Goal: Task Accomplishment & Management: Complete application form

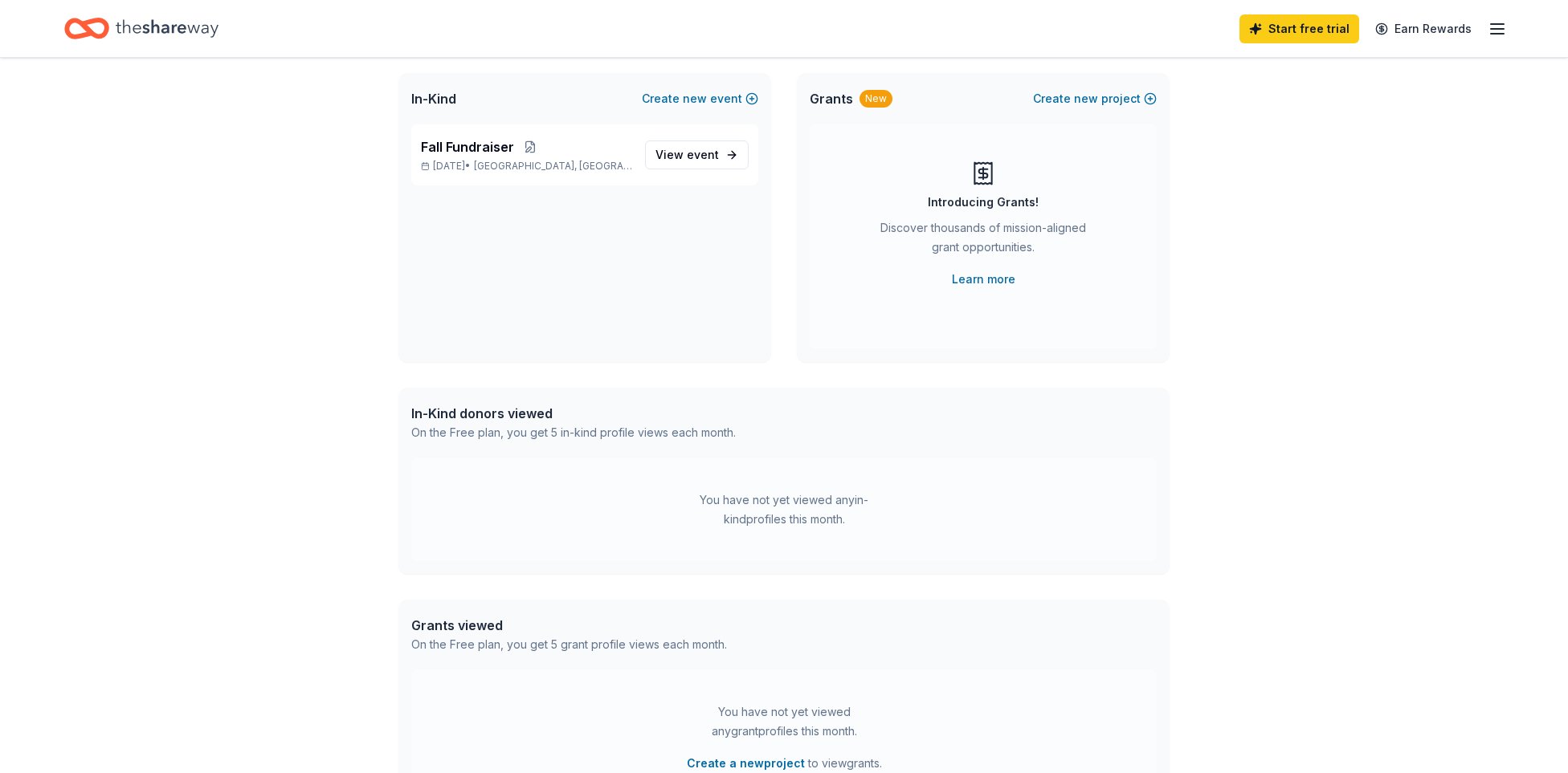
scroll to position [58, 0]
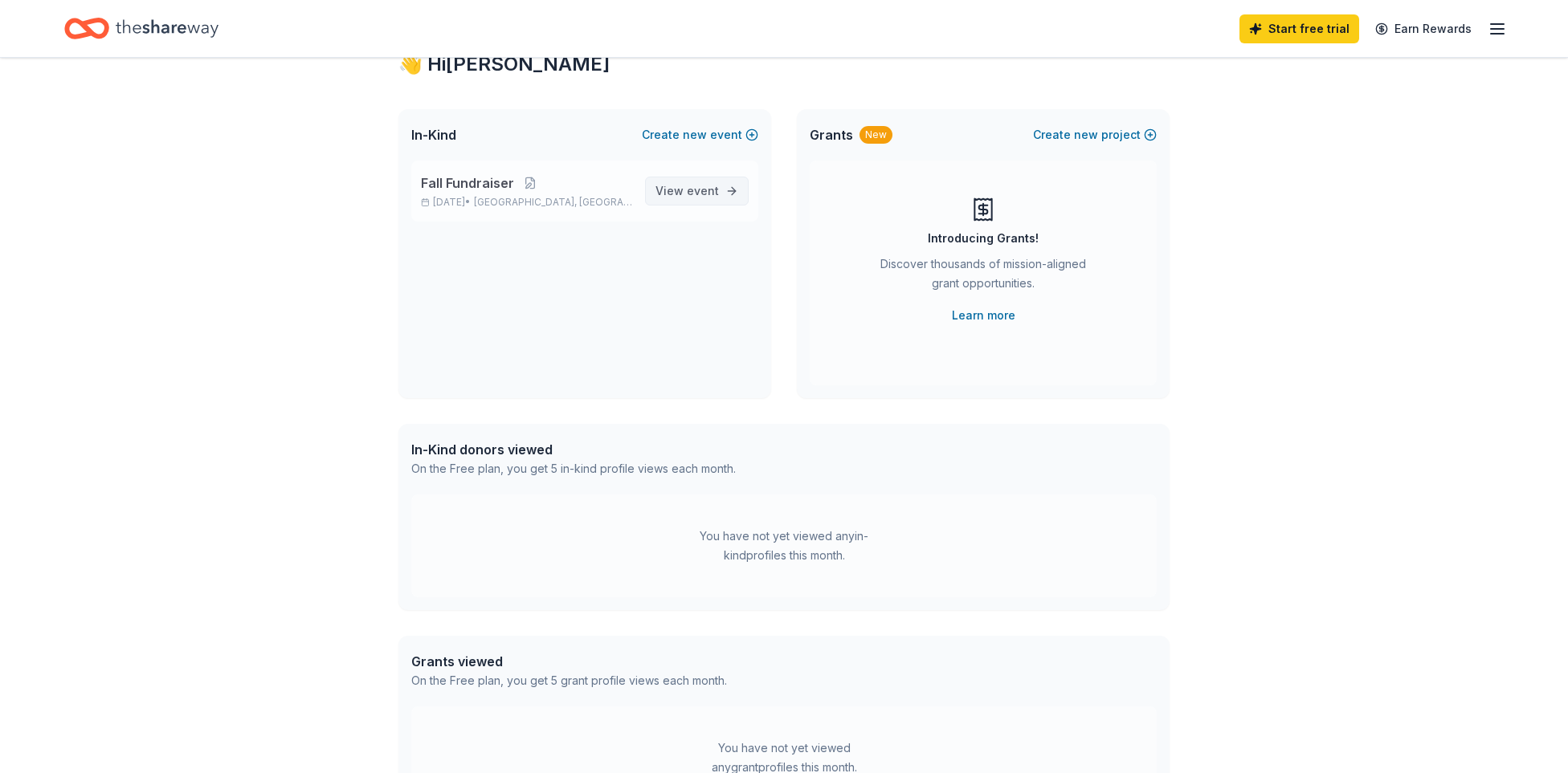
click at [719, 191] on link "View event" at bounding box center [697, 191] width 103 height 28
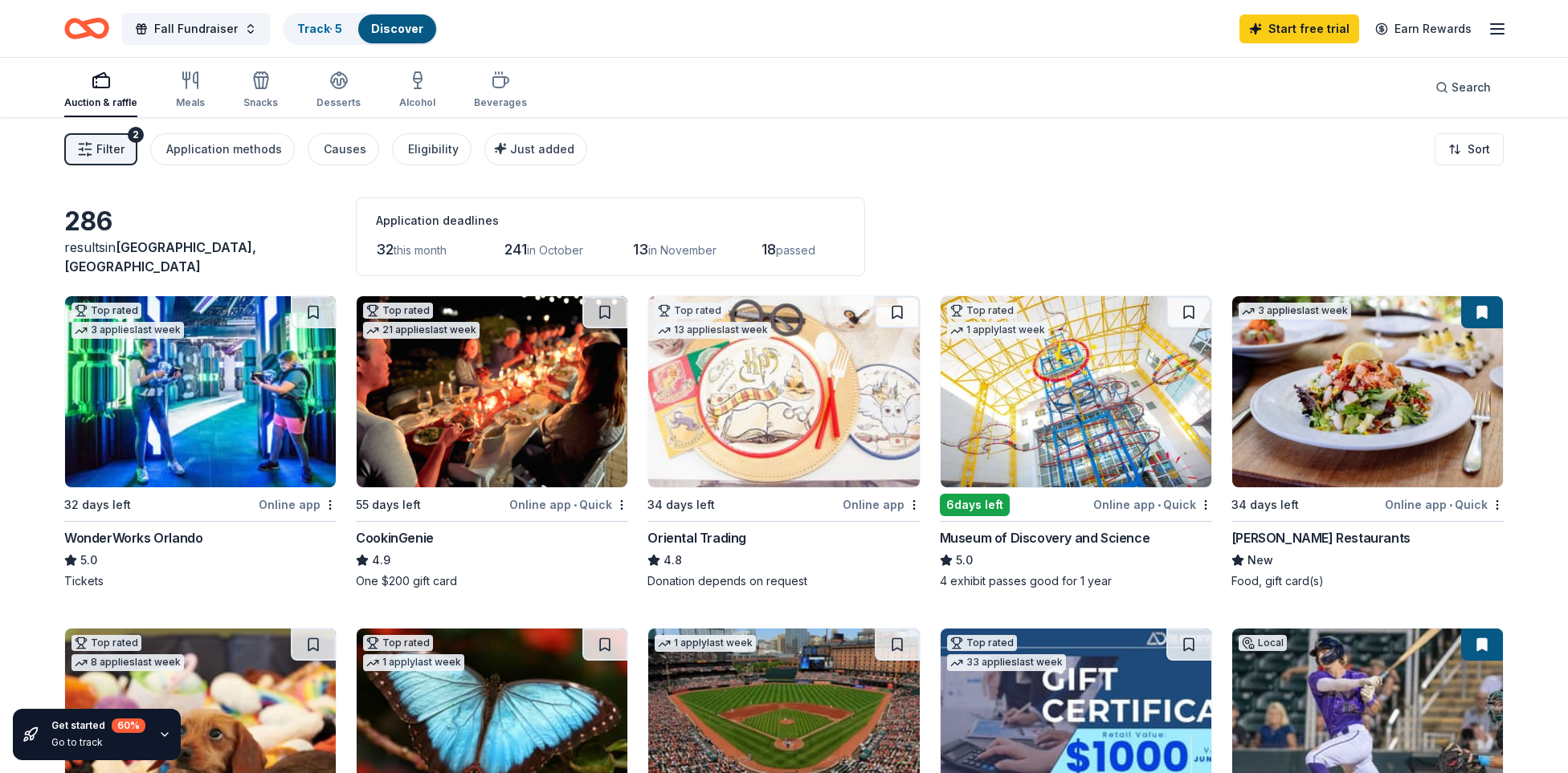
click at [468, 403] on img at bounding box center [492, 392] width 271 height 191
click at [1361, 413] on img at bounding box center [1368, 392] width 271 height 191
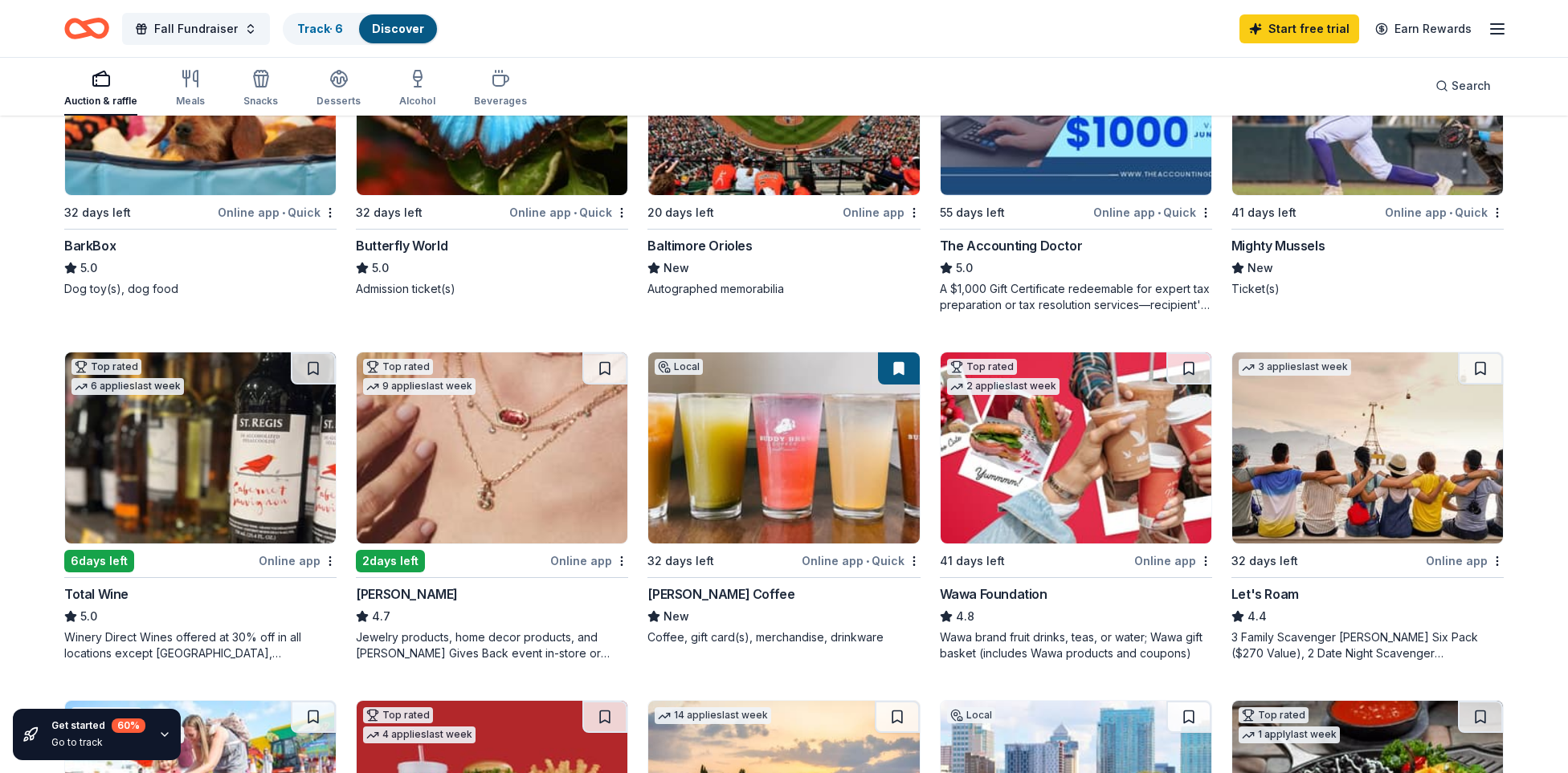
scroll to position [622, 0]
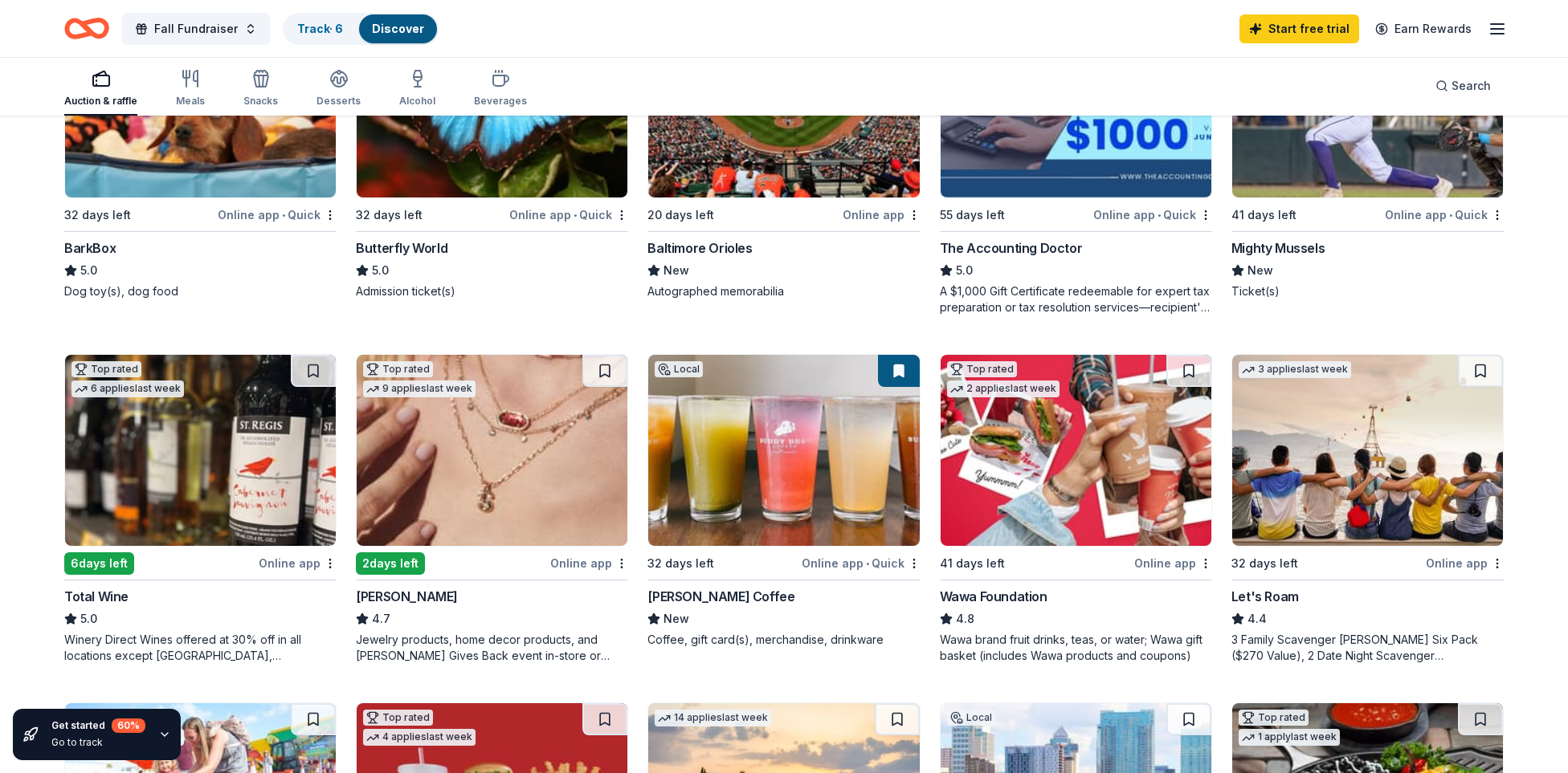
click at [994, 600] on div "Wawa Foundation" at bounding box center [993, 597] width 108 height 20
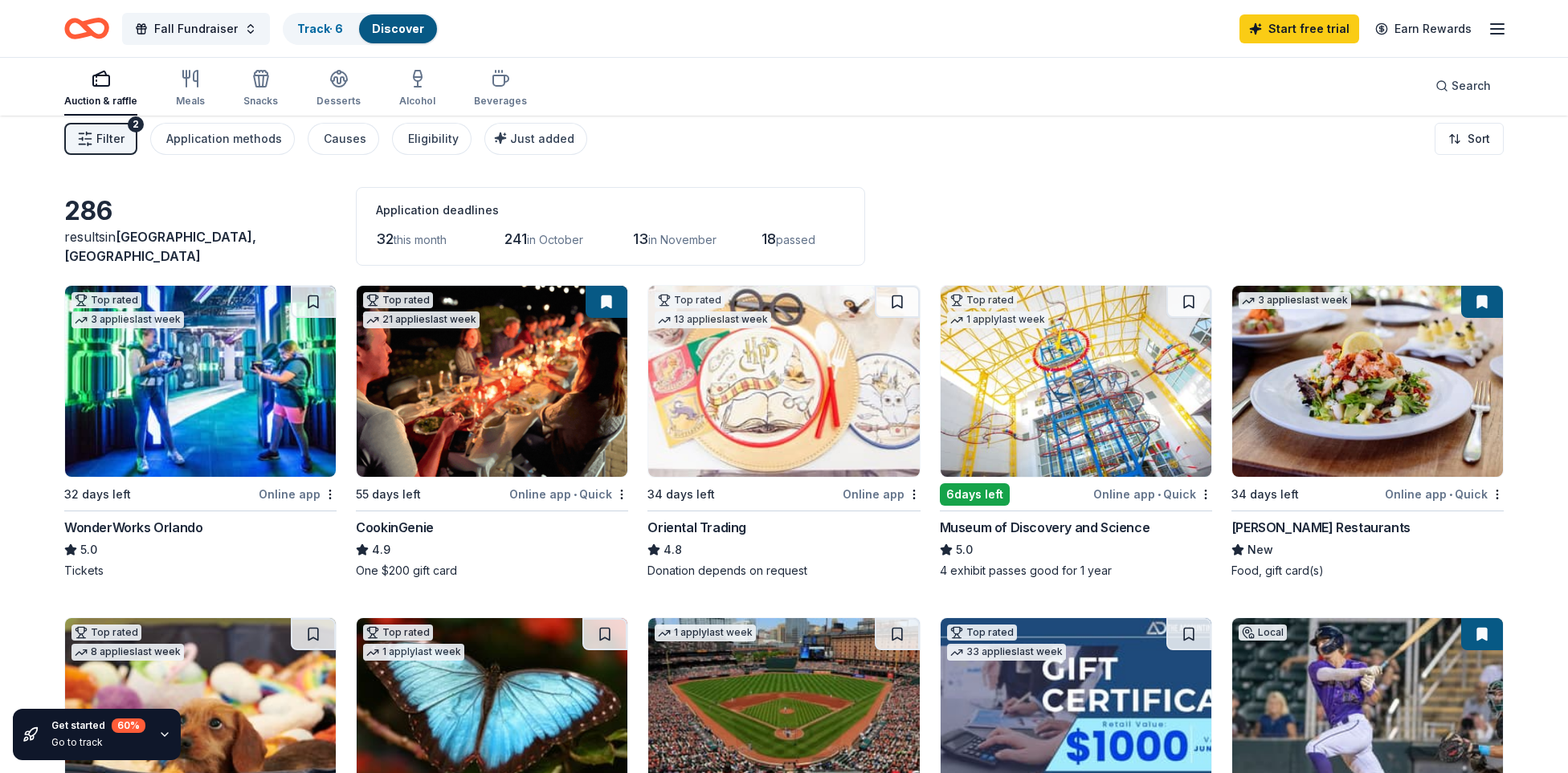
scroll to position [0, 0]
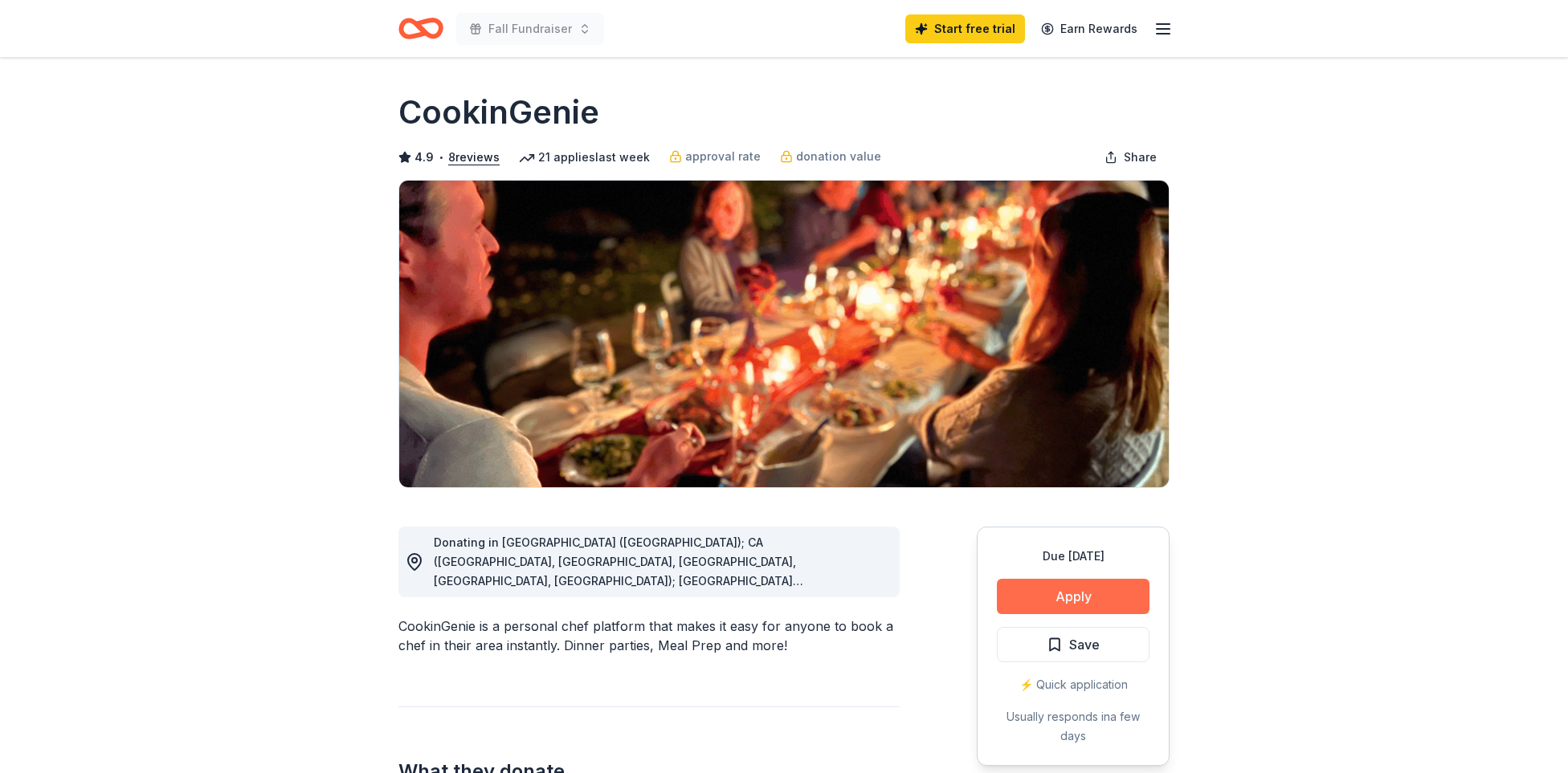
click at [1081, 605] on button "Apply" at bounding box center [1073, 597] width 152 height 36
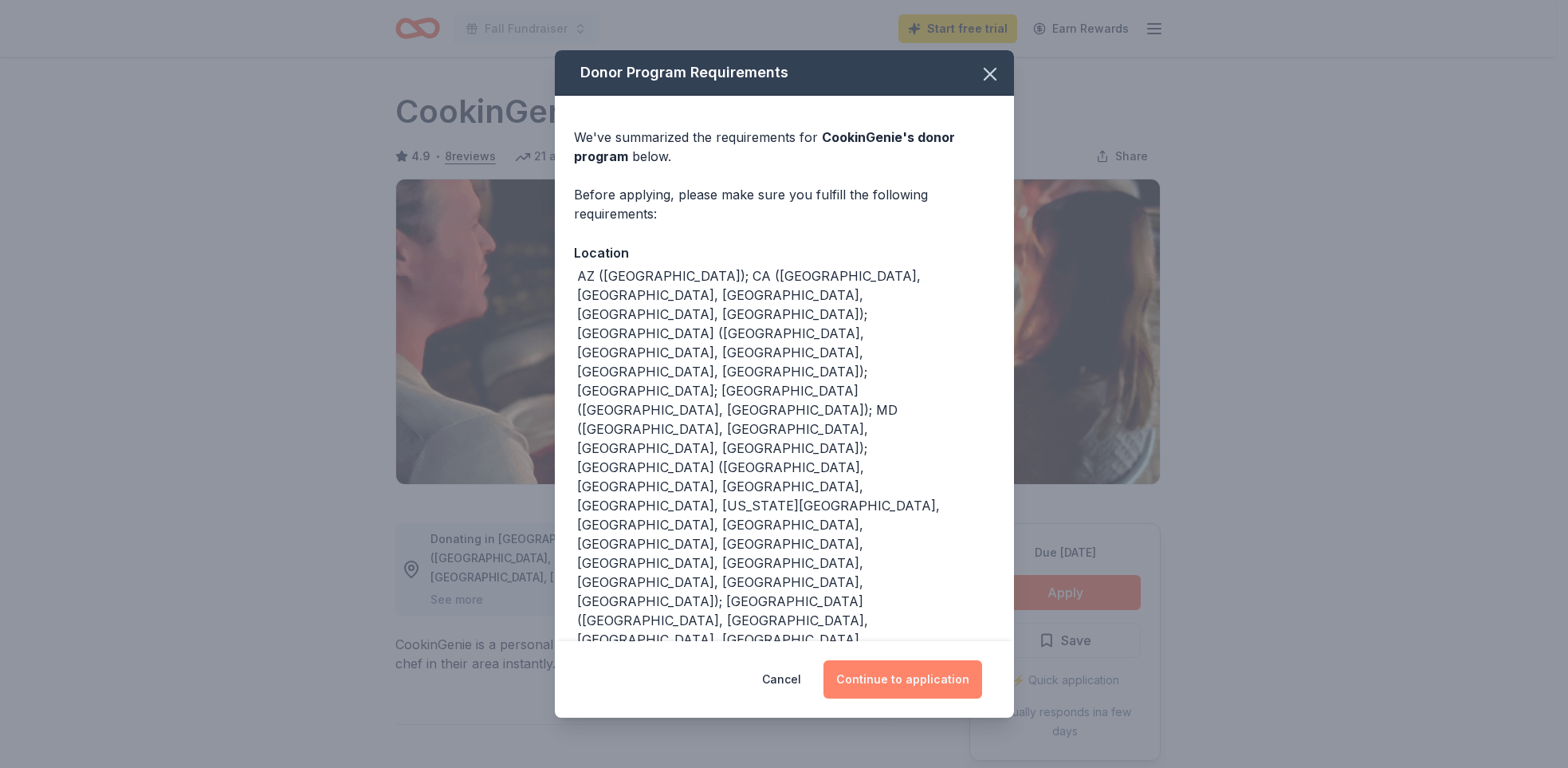
click at [907, 683] on button "Continue to application" at bounding box center [902, 679] width 158 height 38
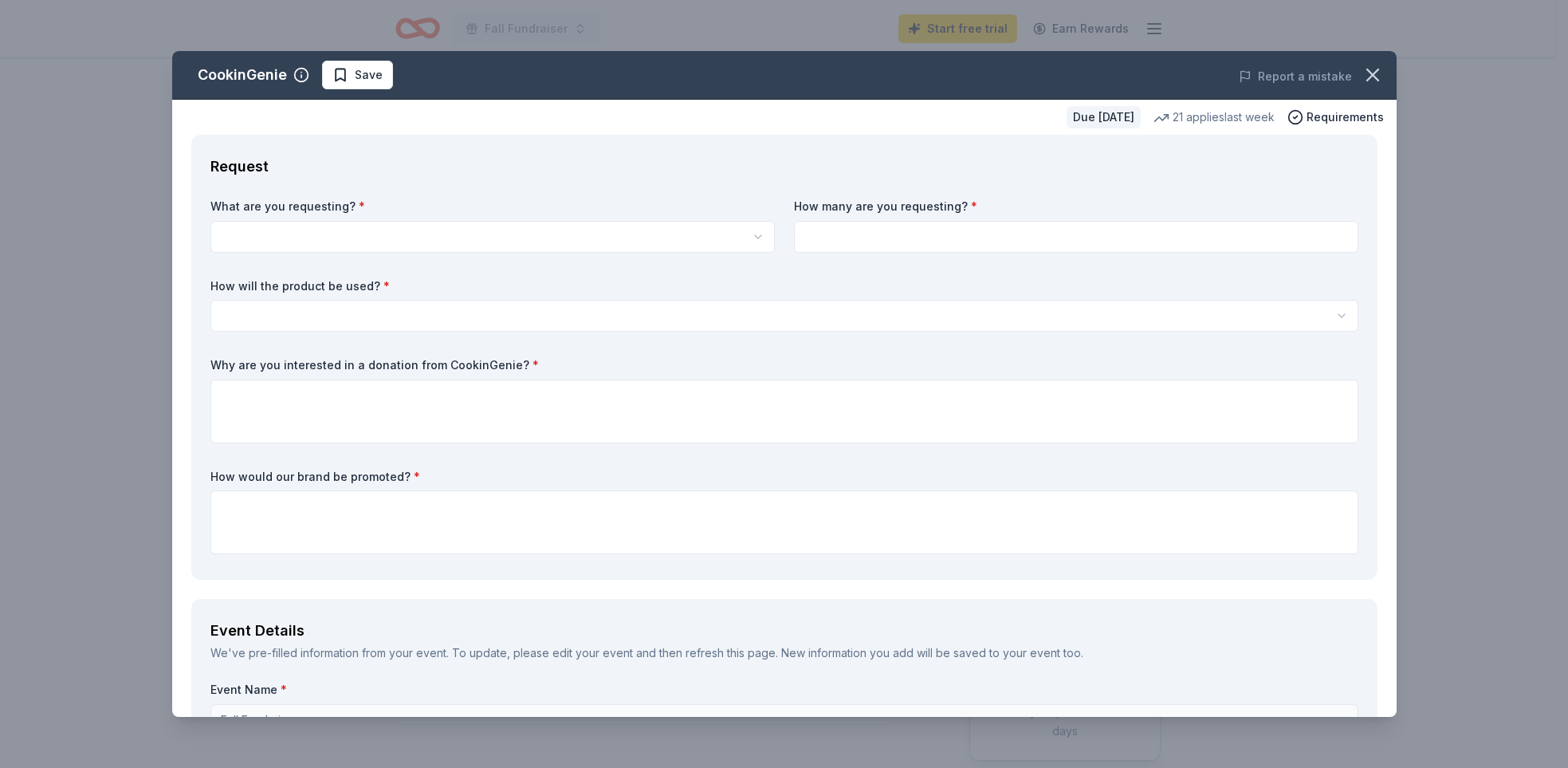
click at [295, 231] on html "Fall Fundraiser Start free trial Earn Rewards Due in 55 days Share CookinGenie …" at bounding box center [784, 384] width 1568 height 768
select select "One $200 gift card"
click at [839, 241] on input at bounding box center [1076, 237] width 564 height 32
type input "2"
click at [819, 280] on label "How will the product be used? *" at bounding box center [784, 287] width 1148 height 16
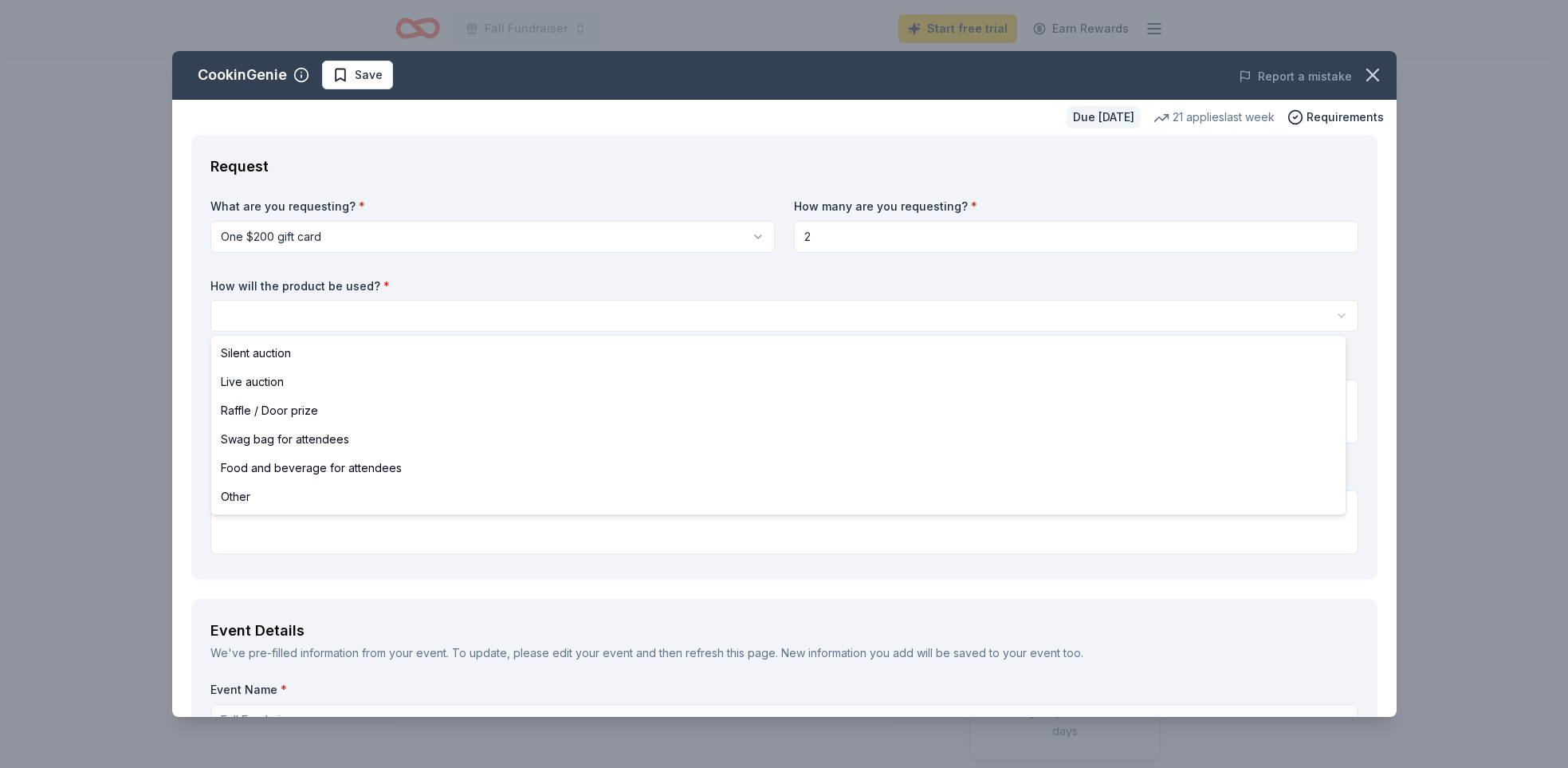
click at [378, 315] on html "Fall Fundraiser Start free trial Earn Rewards Due in 55 days Share CookinGenie …" at bounding box center [784, 384] width 1568 height 768
select select "silentAuction"
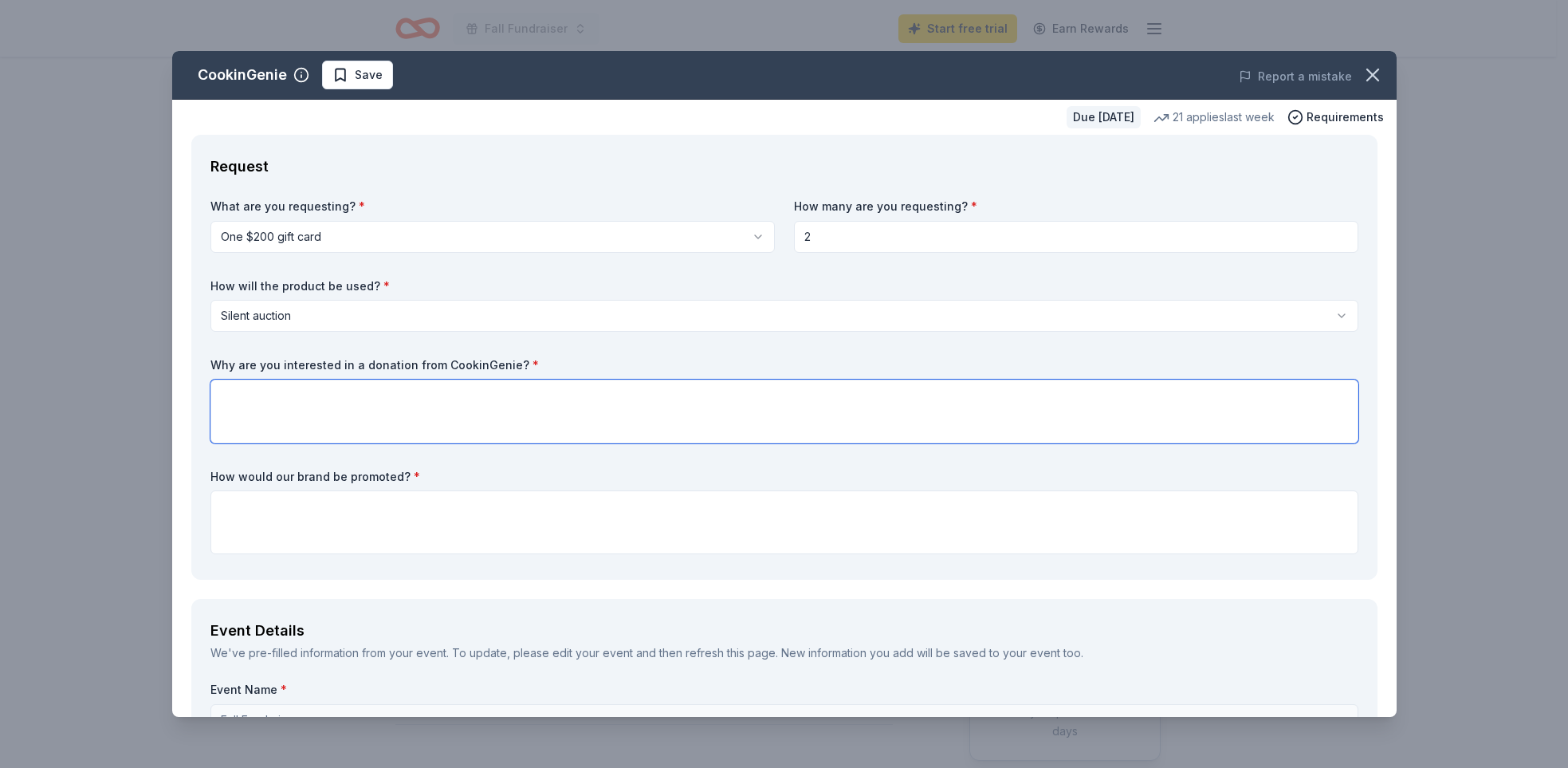
click at [295, 395] on textarea at bounding box center [784, 411] width 1148 height 64
drag, startPoint x: 587, startPoint y: 401, endPoint x: 595, endPoint y: 396, distance: 9.4
click at [589, 401] on textarea "Classes are very popular in our silent auction and have contributed" at bounding box center [784, 411] width 1148 height 64
type textarea "Classes are very popular in our silent auction and have contributed great reven…"
click at [329, 506] on textarea at bounding box center [784, 522] width 1148 height 64
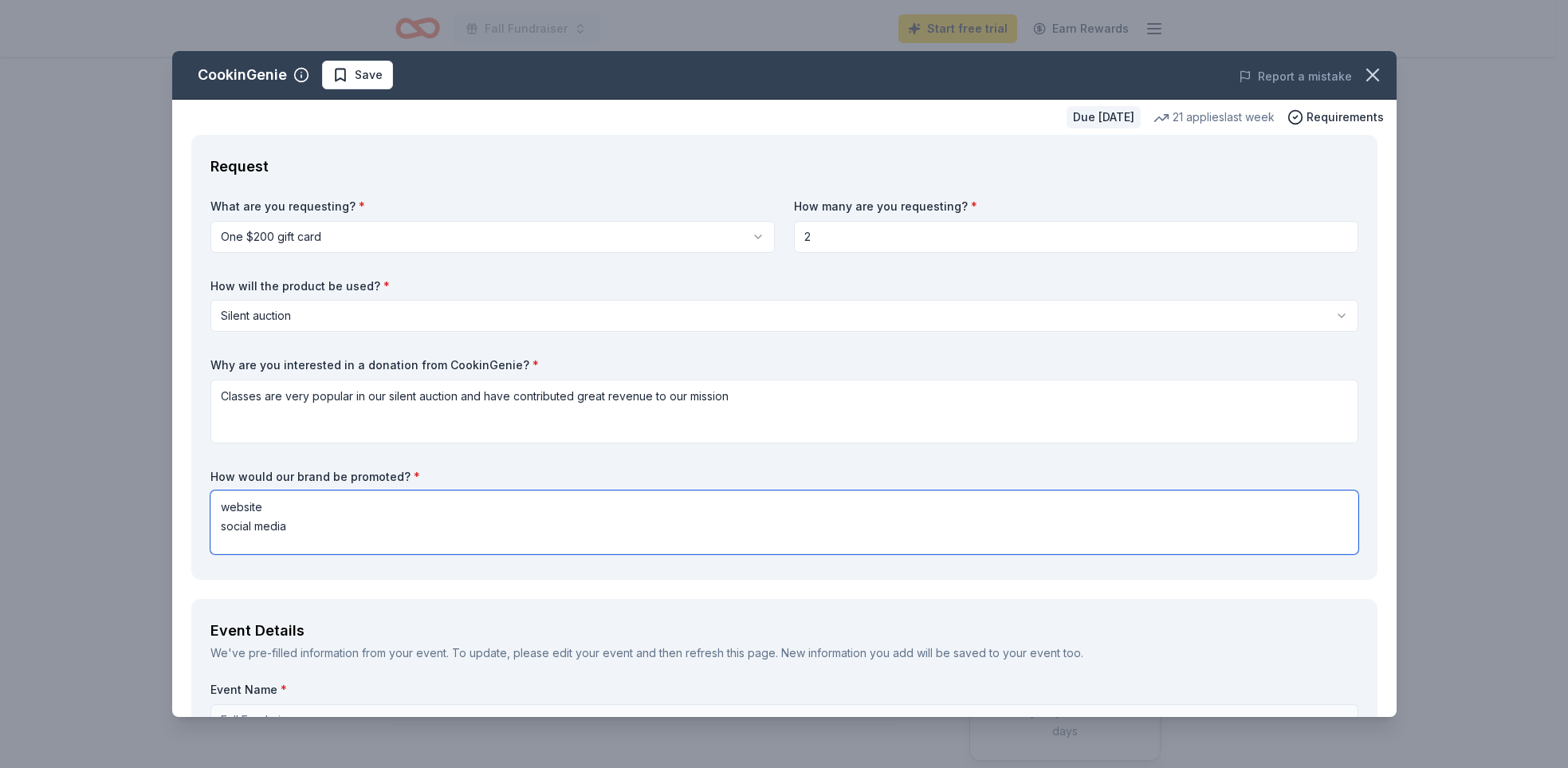
click at [310, 515] on textarea "website social media" at bounding box center [784, 522] width 1148 height 64
click at [308, 524] on textarea "website social media" at bounding box center [784, 522] width 1148 height 64
type textarea "website social media SQR Magazine"
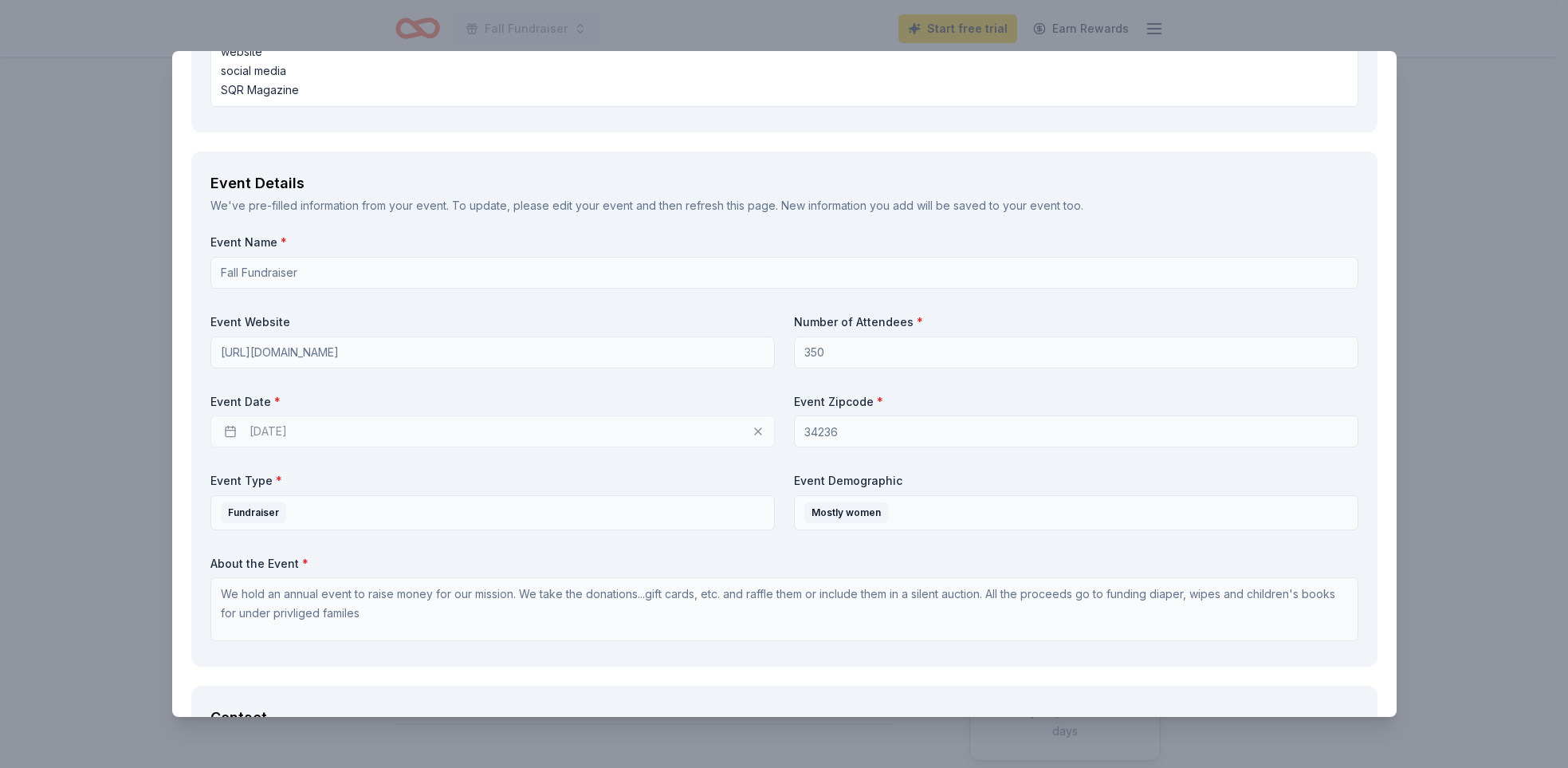
scroll to position [468, 0]
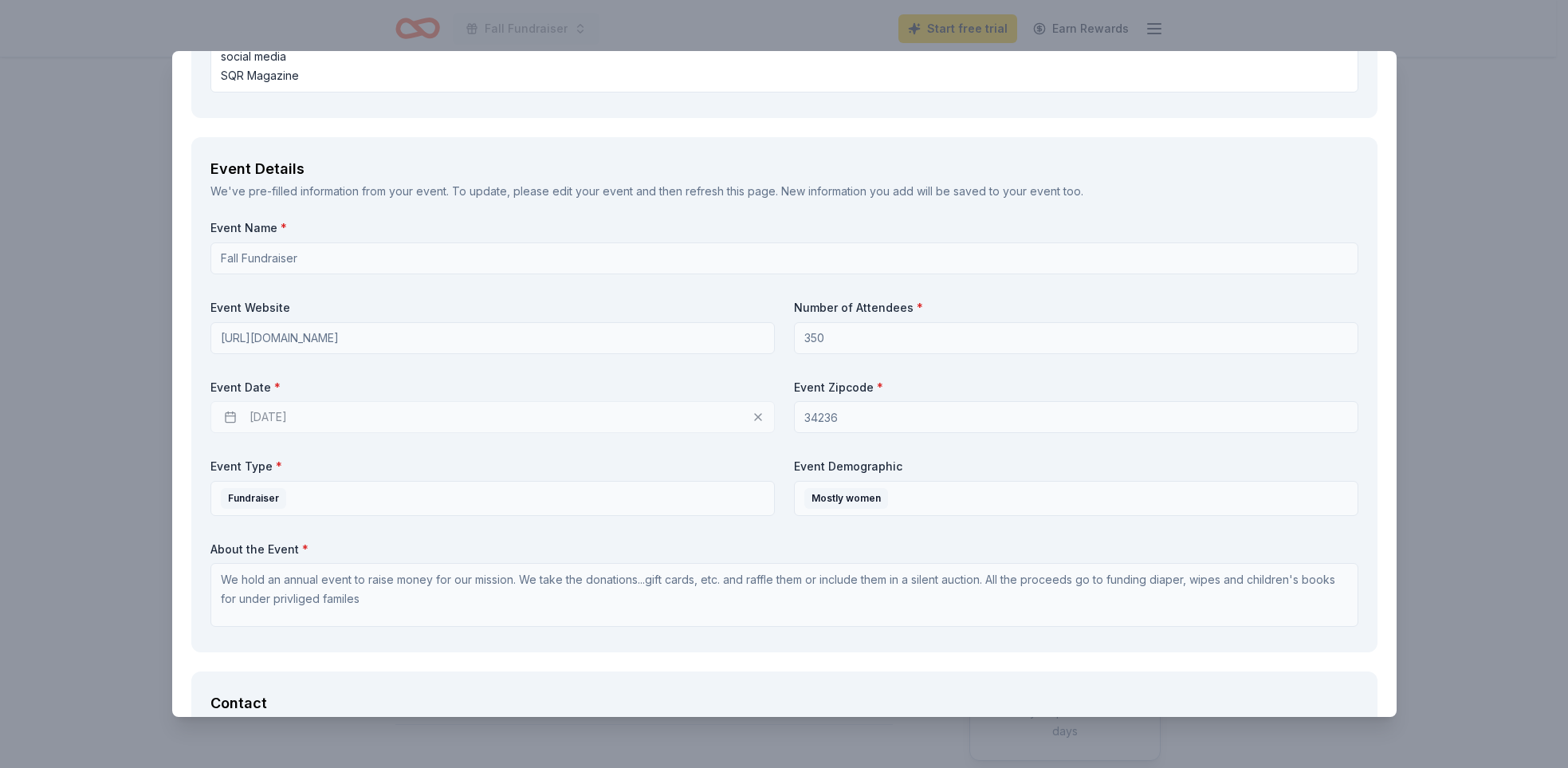
click at [286, 419] on div "11/16/2025" at bounding box center [493, 417] width 564 height 32
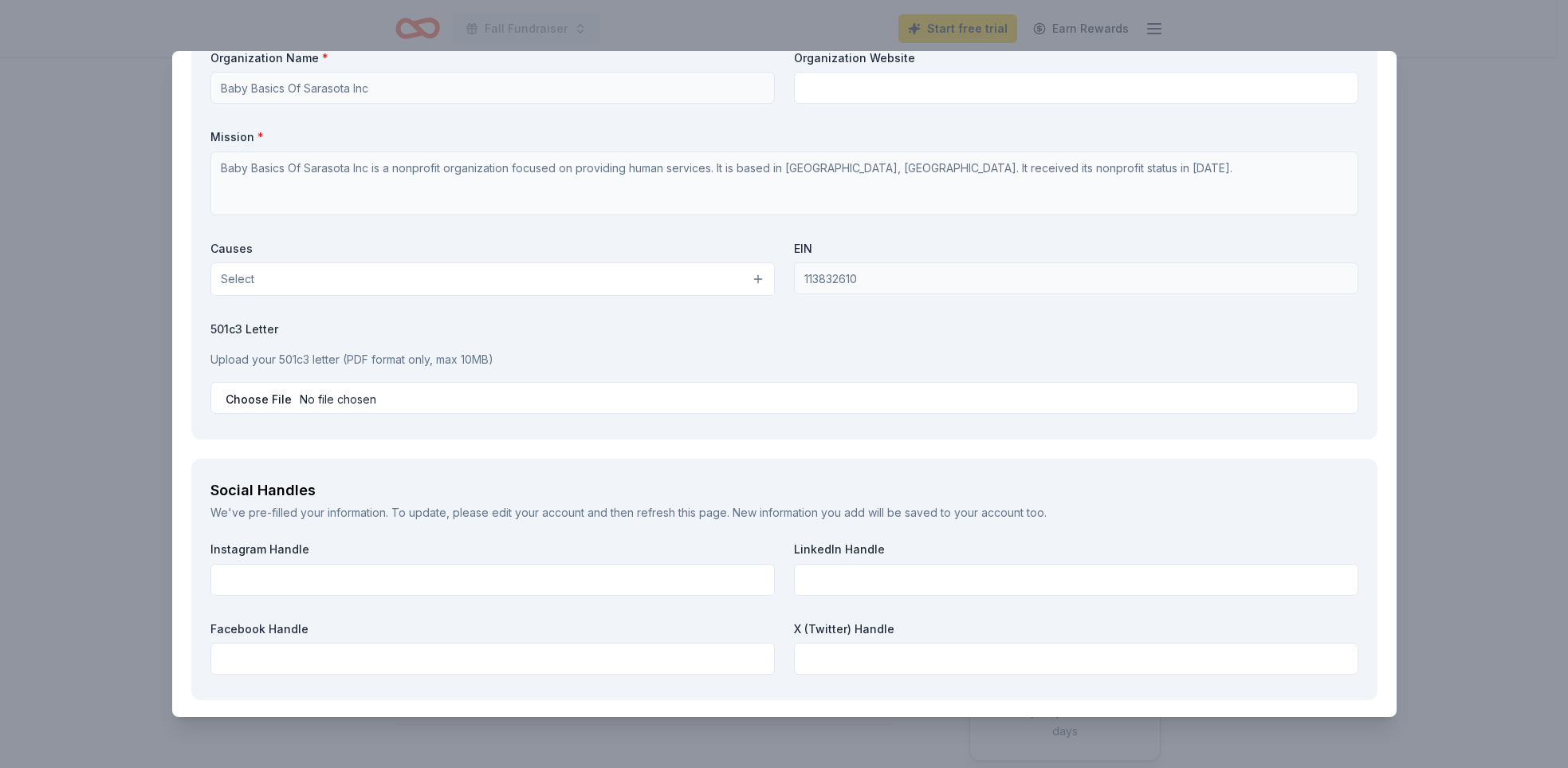
scroll to position [1440, 0]
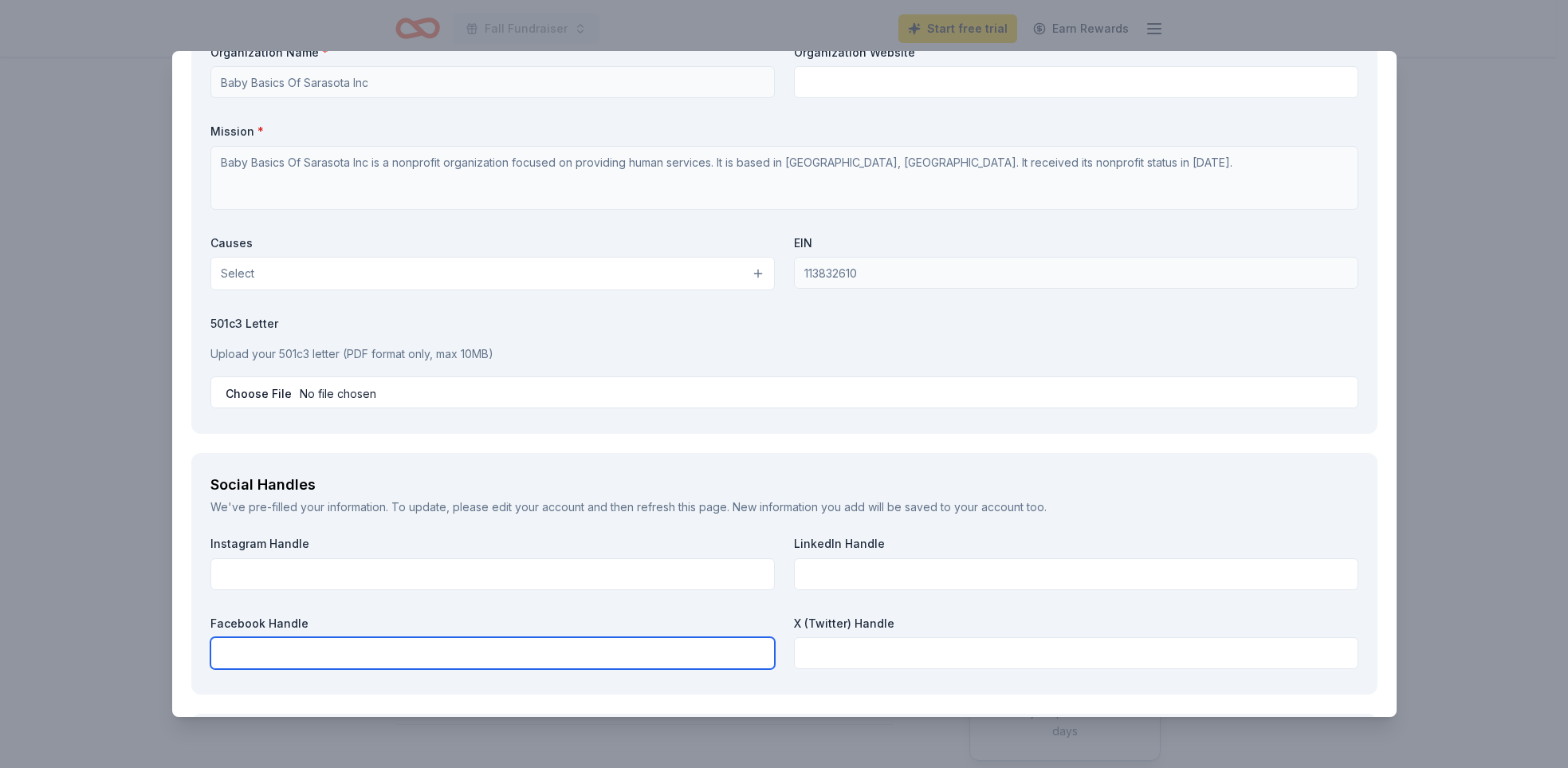
click at [272, 658] on input "text" at bounding box center [493, 653] width 564 height 32
paste input "https://www.facebook.com/groups/1627505910872118"
type input "https://www.facebook.com/groups/1627505910872118"
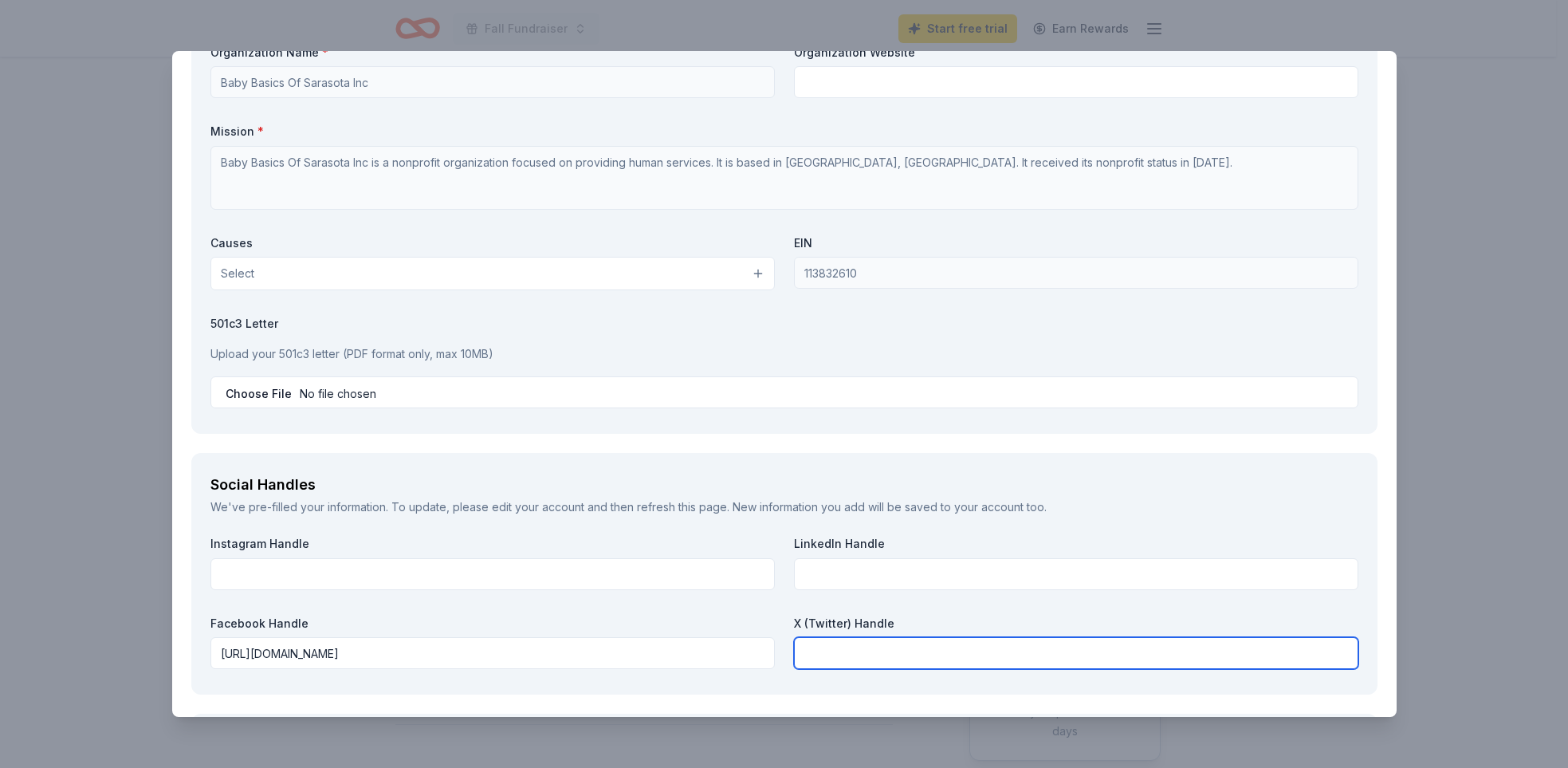
click at [822, 657] on input "text" at bounding box center [1076, 653] width 564 height 32
paste input "@babybasicssrq"
type input "@babybasicssrq"
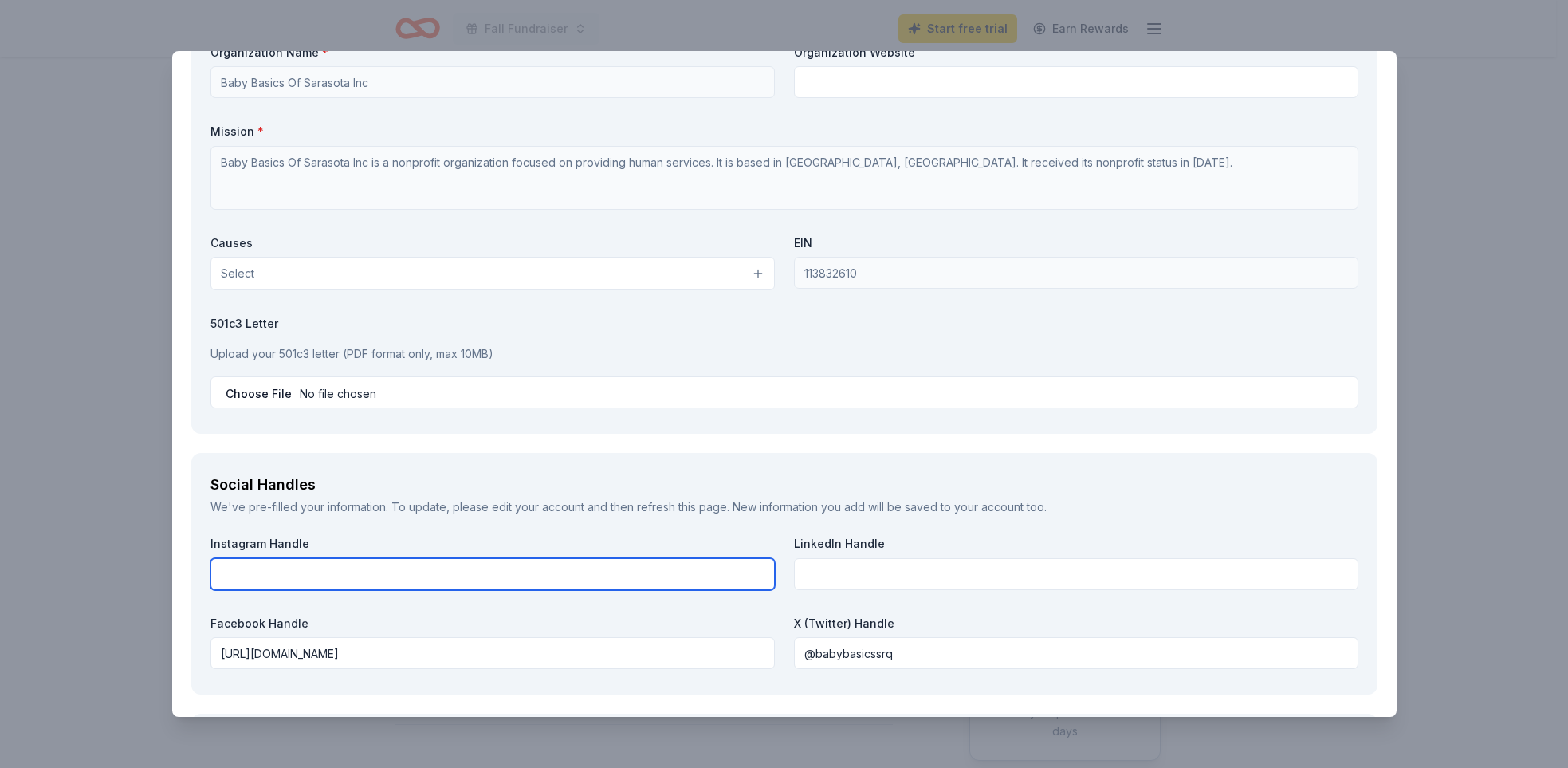
click at [305, 579] on input "text" at bounding box center [493, 574] width 564 height 32
type input "babybasicssarasota"
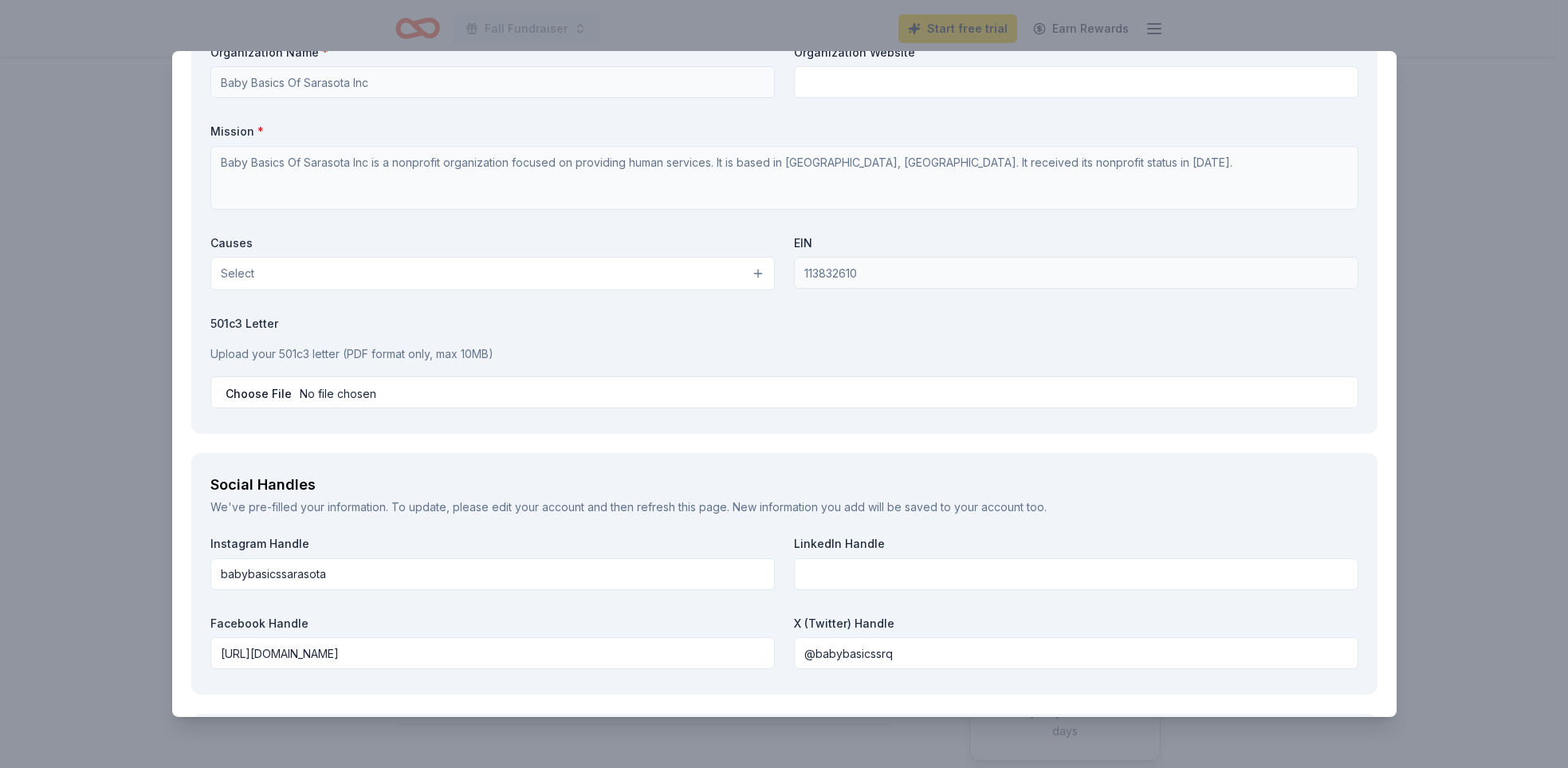
click at [463, 533] on div "Social Handles We've pre-filled your information. To update, please edit your a…" at bounding box center [784, 573] width 1187 height 242
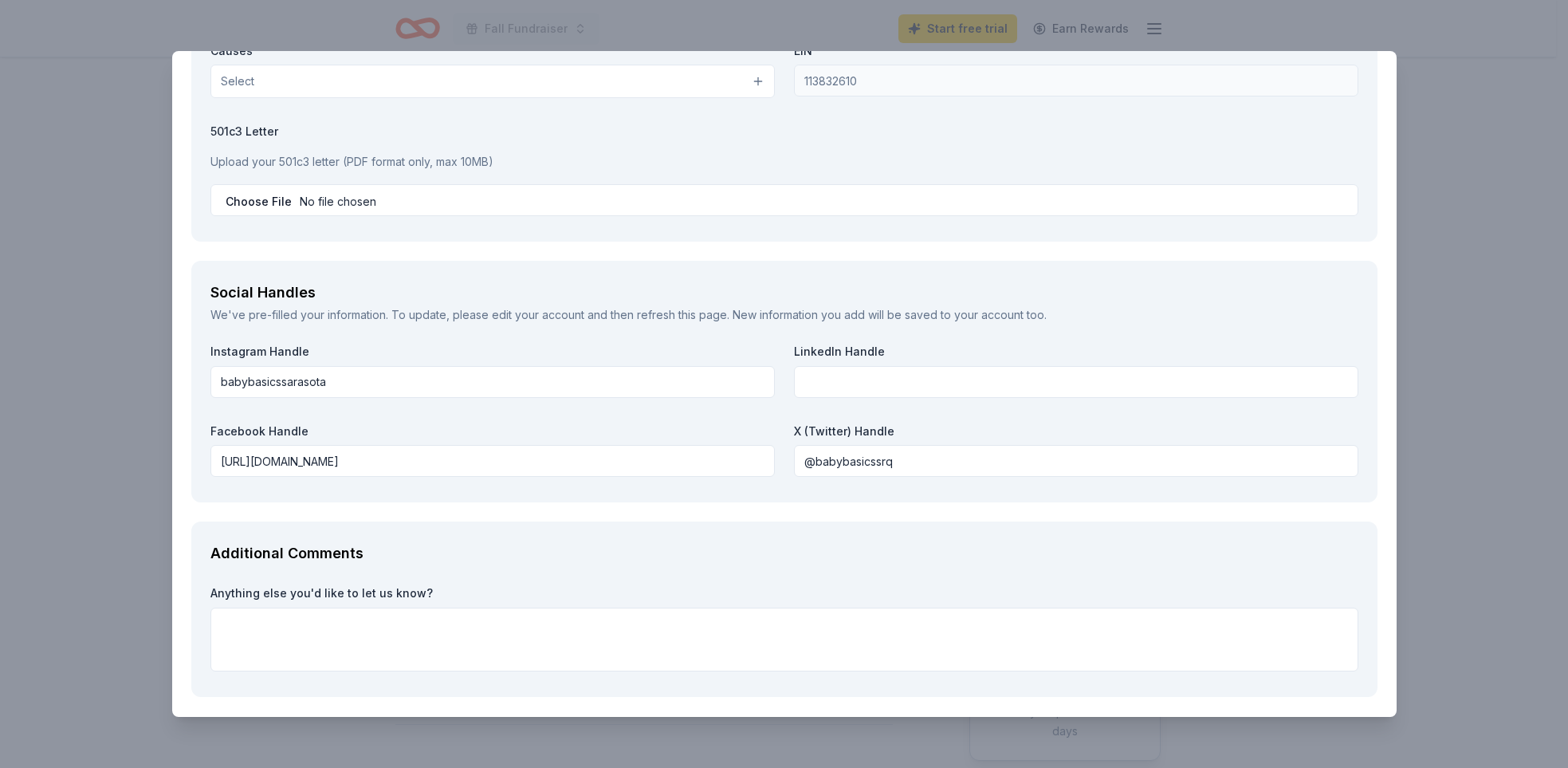
scroll to position [1695, 0]
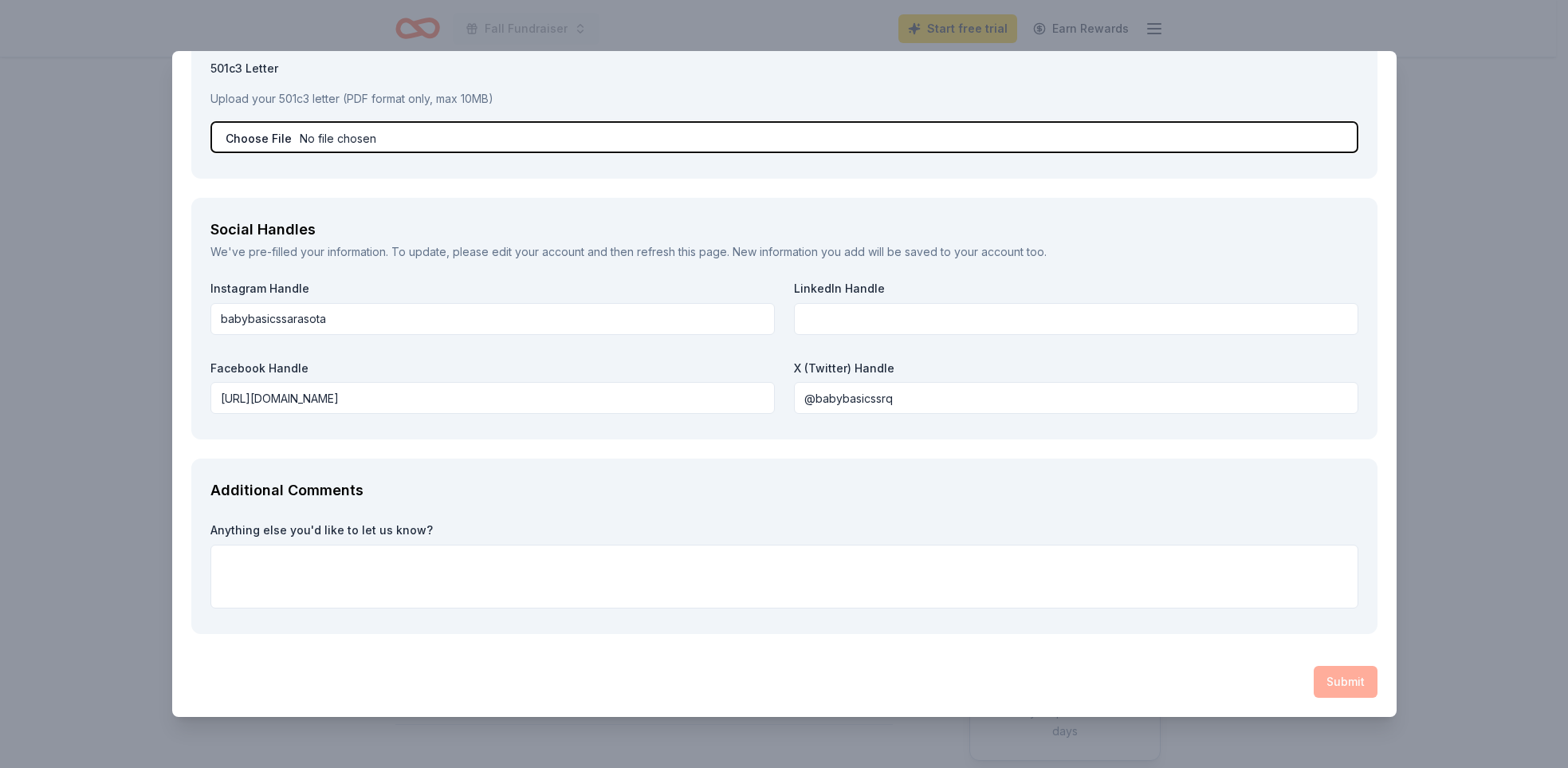
click at [331, 135] on input "file" at bounding box center [784, 137] width 1148 height 32
type input "C:\fakepath\Tax Exemption 2023-2028.pdf"
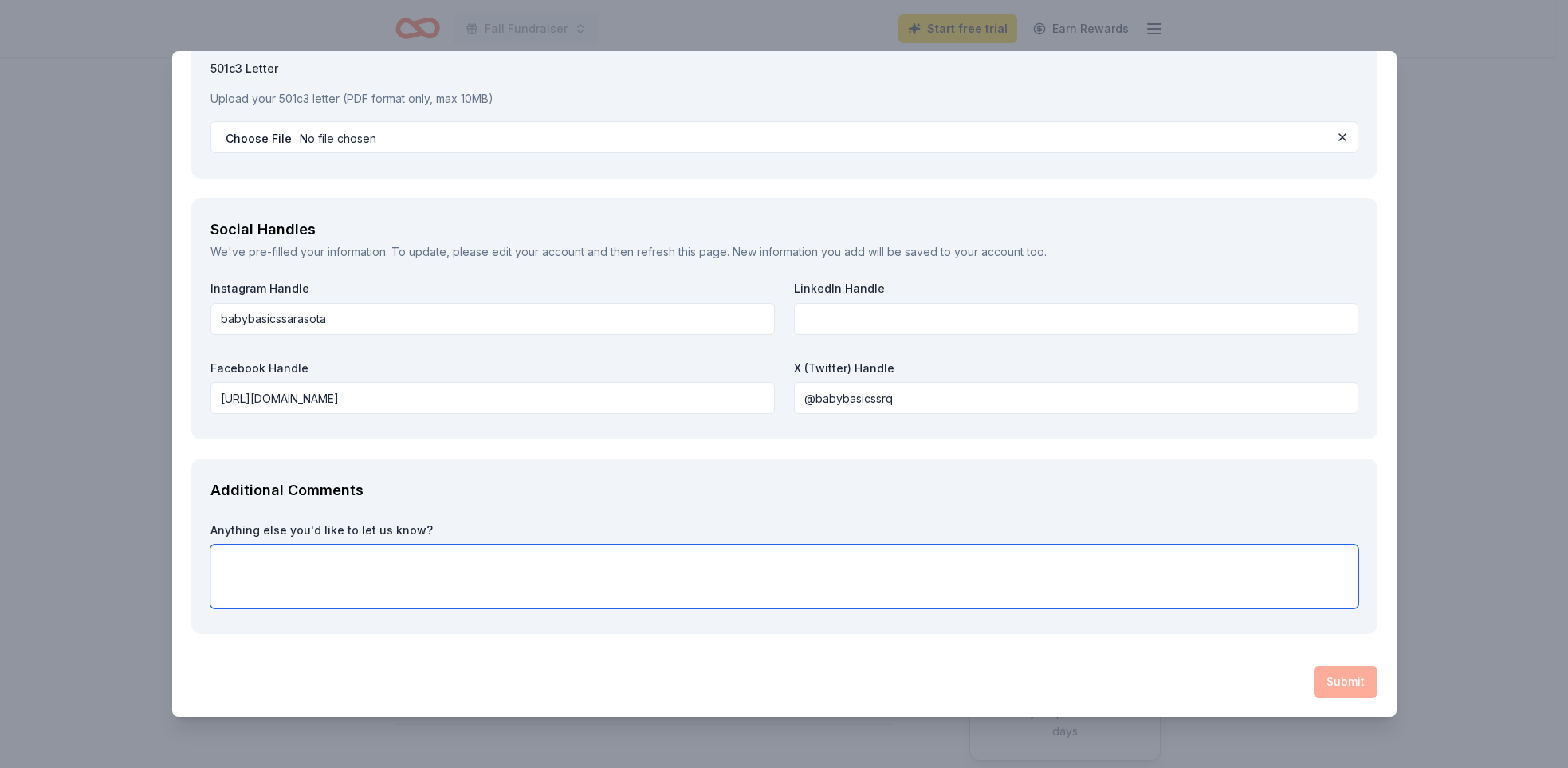
click at [248, 552] on textarea at bounding box center [784, 577] width 1148 height 64
paste textarea "Baby Basics is a unique, all-volunteer program in Sarasota that directly suppor…"
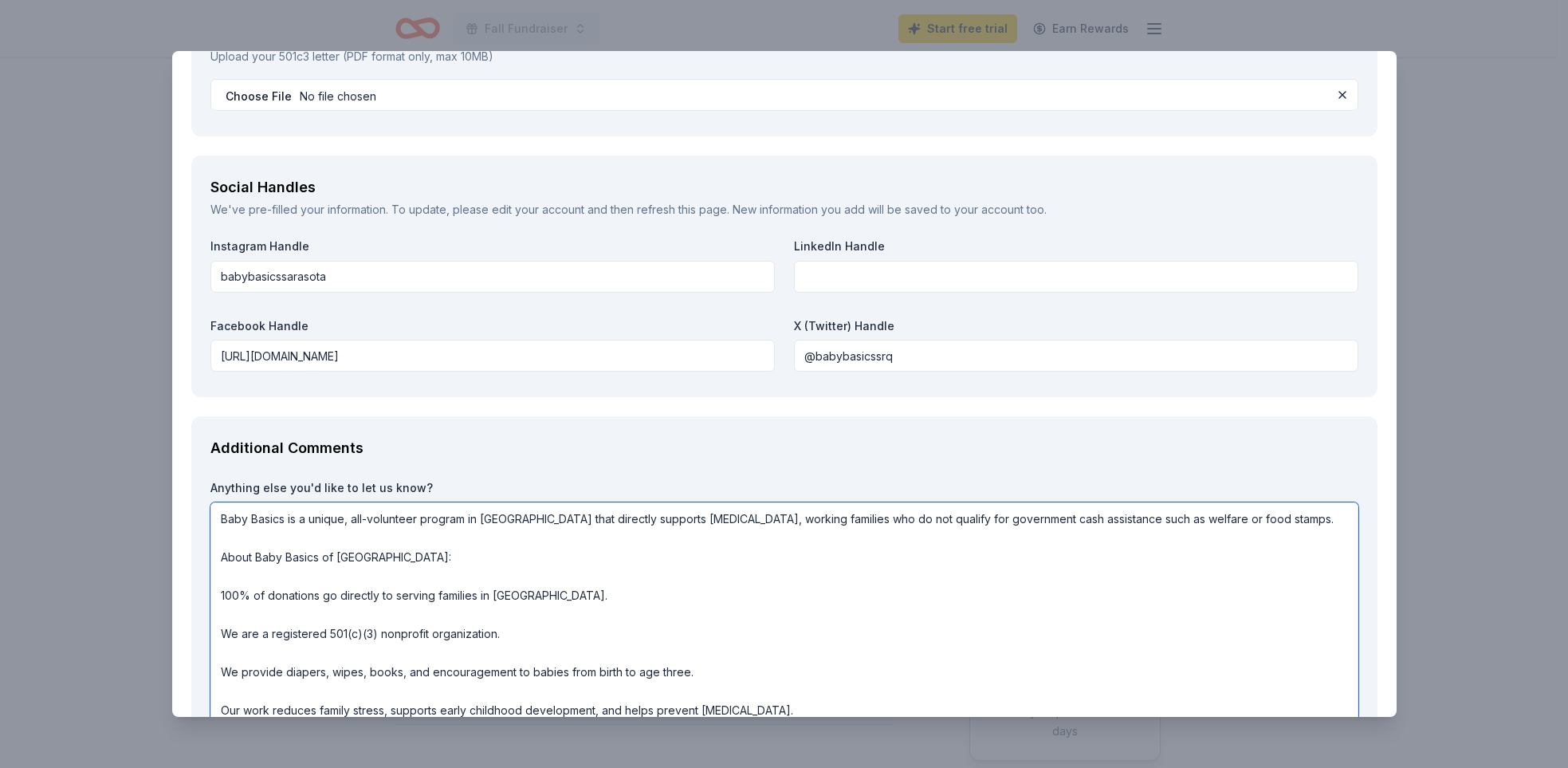
scroll to position [2, 0]
type textarea "Baby Basics is a unique, all-volunteer program in Sarasota that directly suppor…"
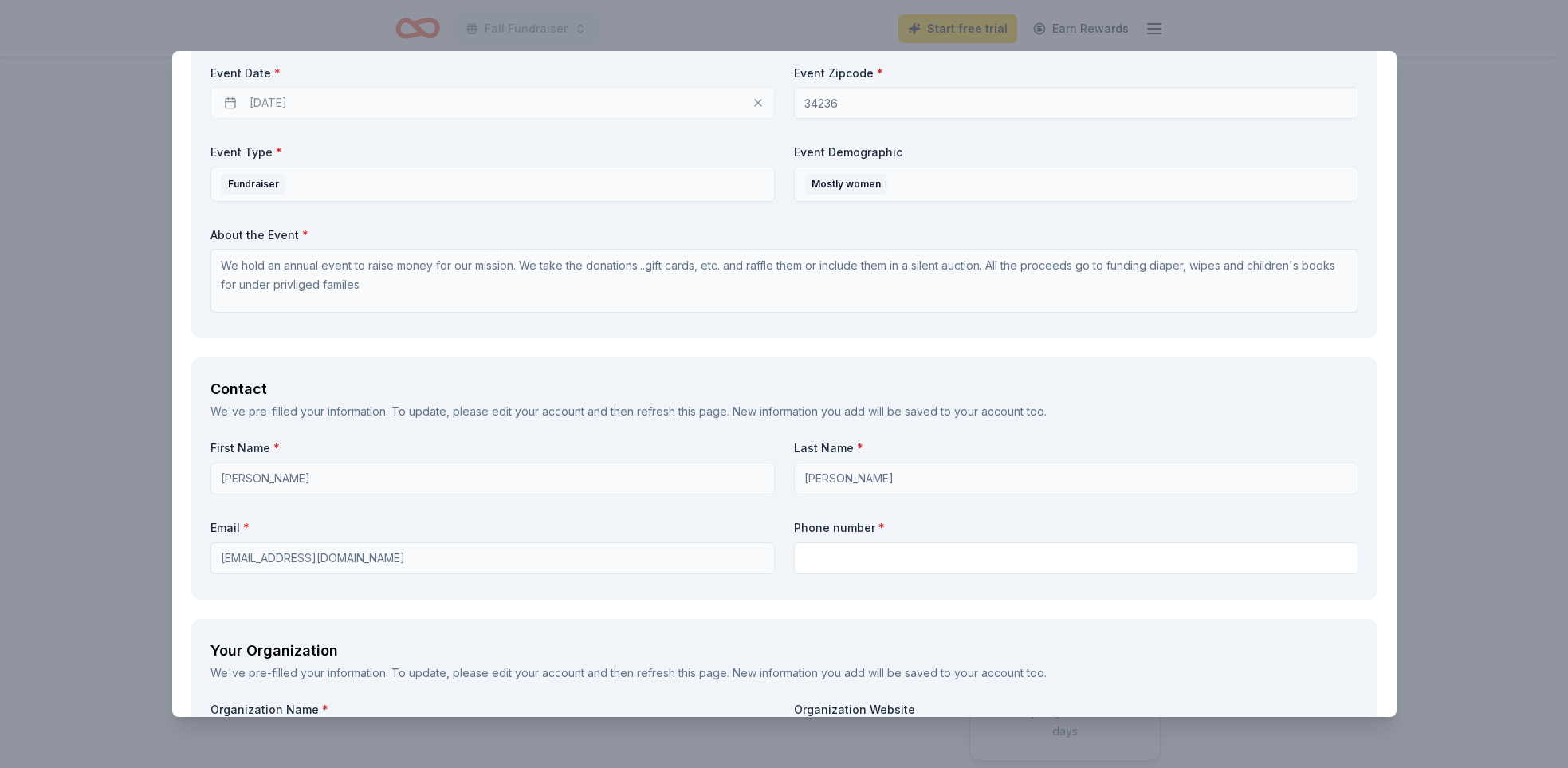
scroll to position [789, 0]
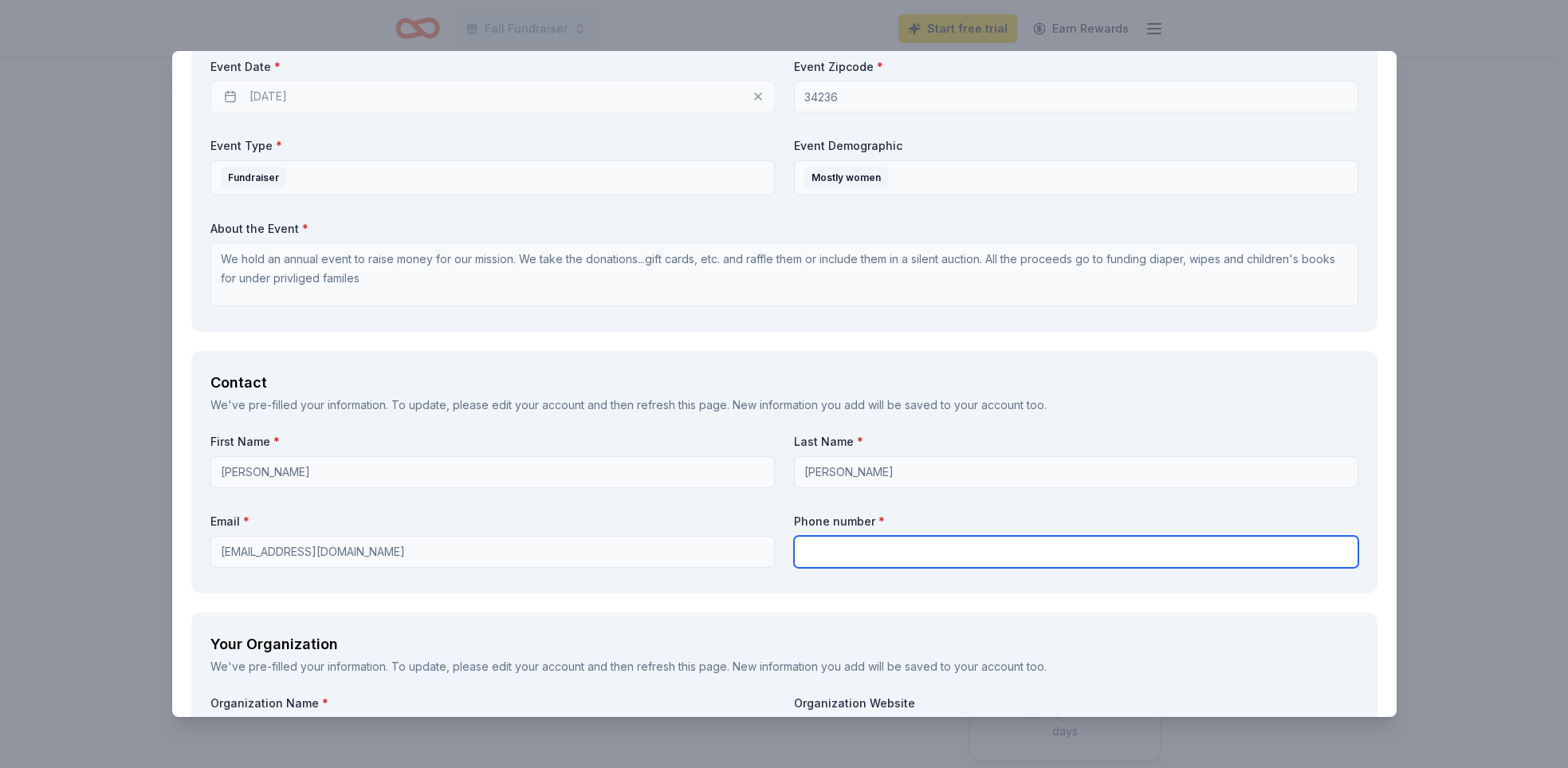
click at [837, 547] on input "text" at bounding box center [1076, 552] width 564 height 32
type input "3017857725"
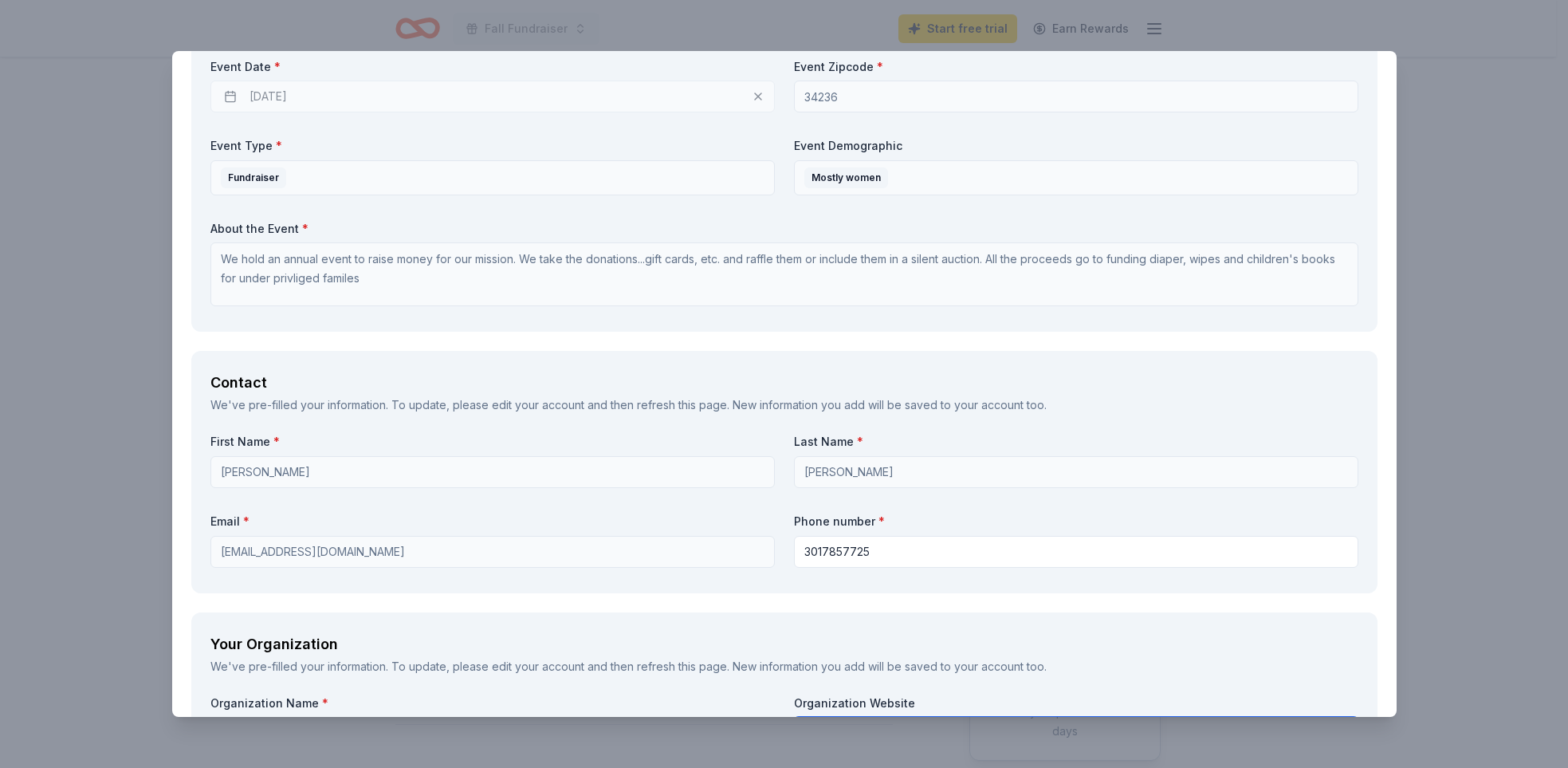
type input "Baby Basics of Sarasota a 501(C)(3) EIN 11-3832610"
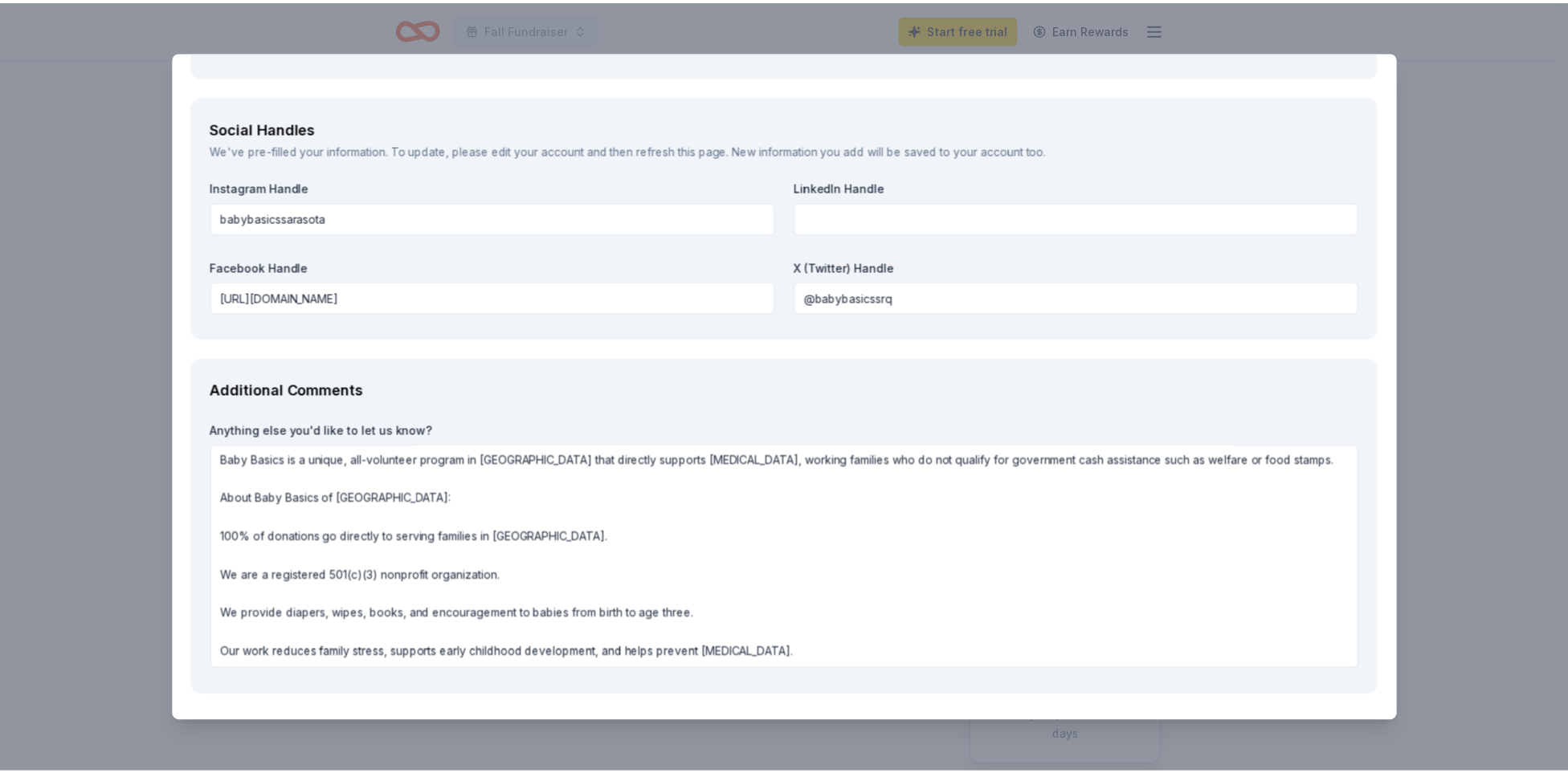
scroll to position [1867, 0]
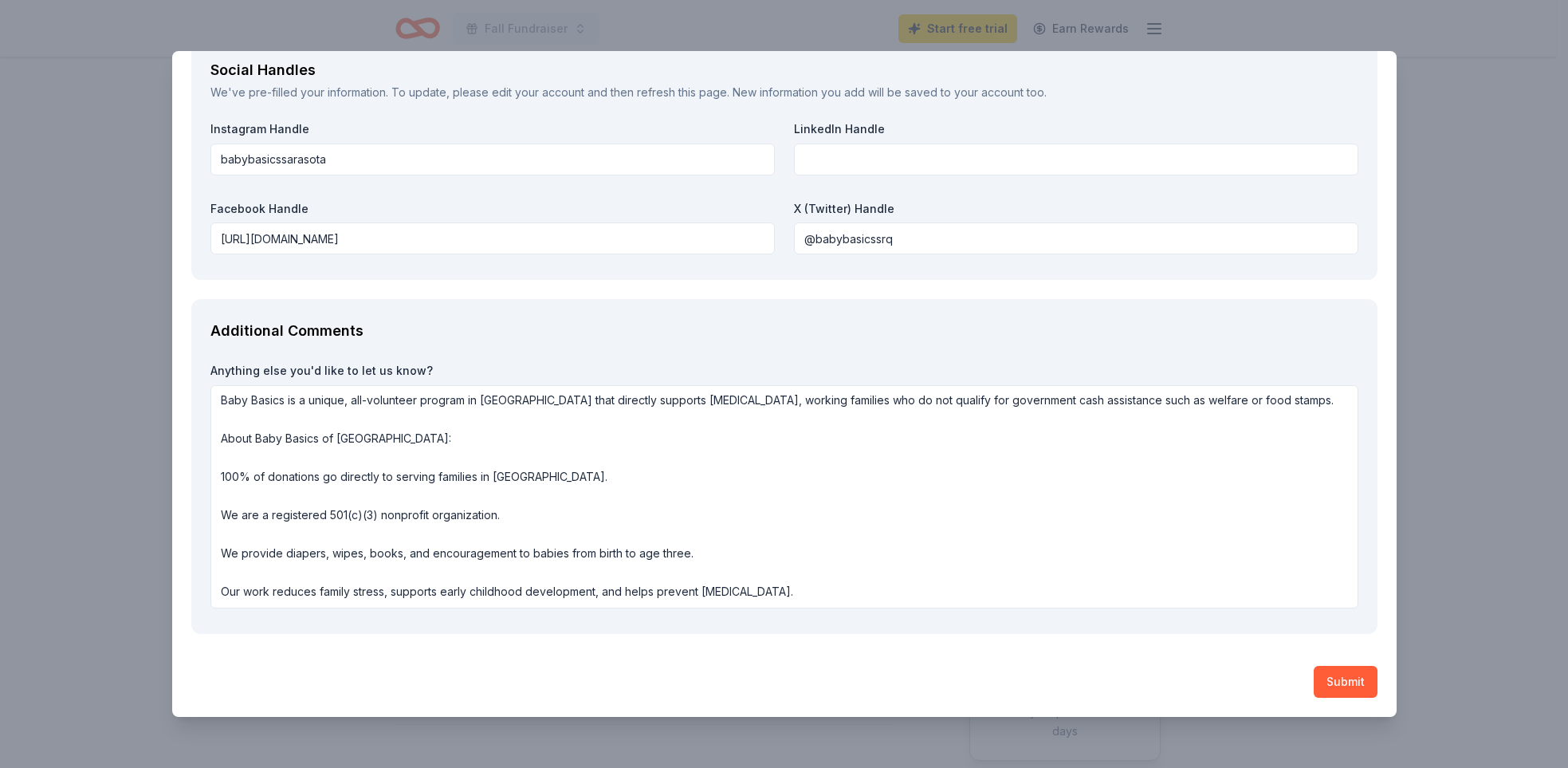
click at [1333, 679] on button "Submit" at bounding box center [1346, 682] width 64 height 32
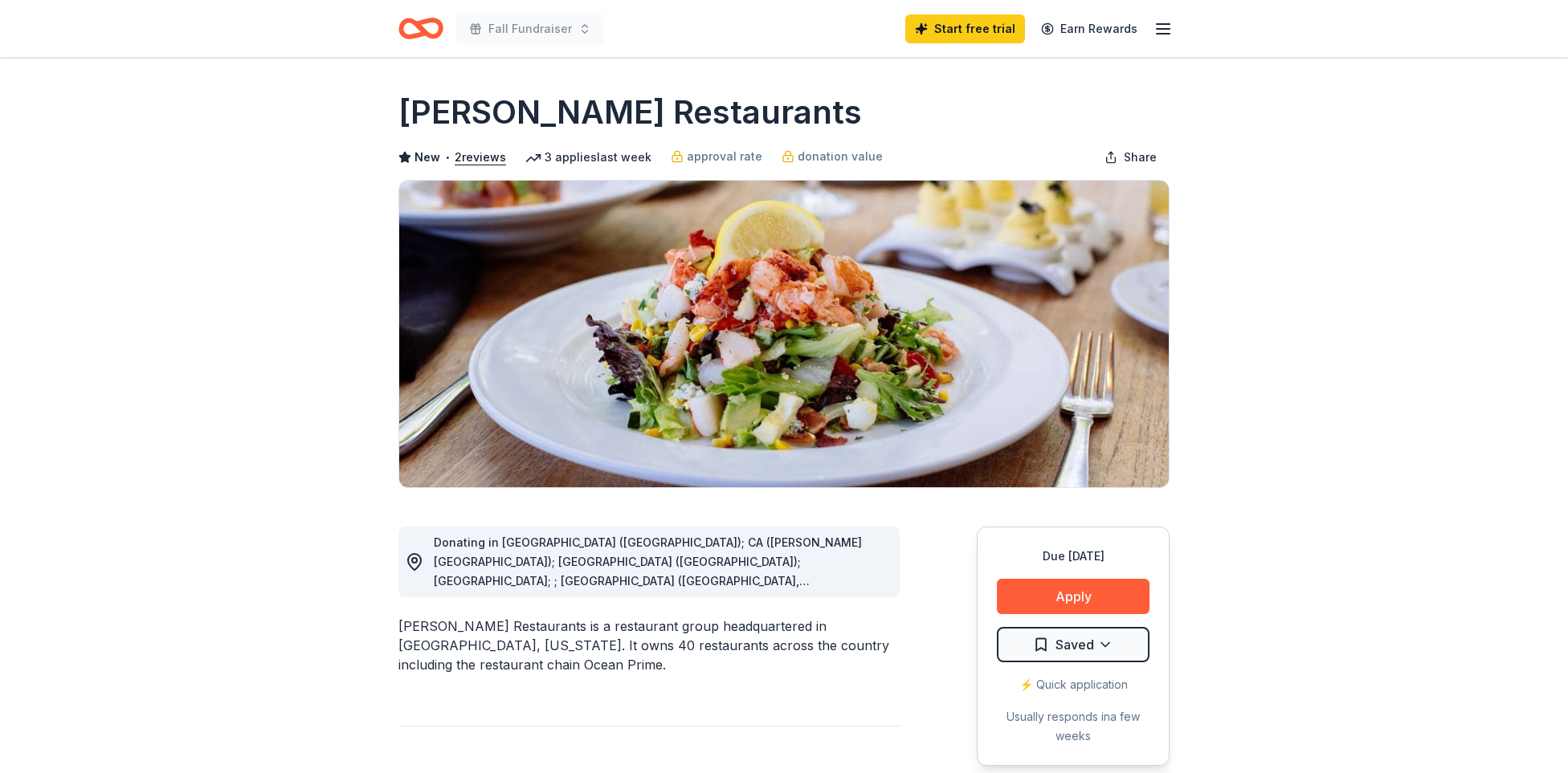
click at [837, 566] on div "Donating in AZ (Phoenix); CA (Beverly Hills); CO (Denver); DC; ; FL (Naples, Or…" at bounding box center [660, 562] width 453 height 58
click at [767, 564] on span "Donating in AZ (Phoenix); CA (Beverly Hills); CO (Denver); DC; ; FL (Naples, Or…" at bounding box center [651, 647] width 435 height 225
click at [1063, 600] on button "Apply" at bounding box center [1073, 597] width 152 height 36
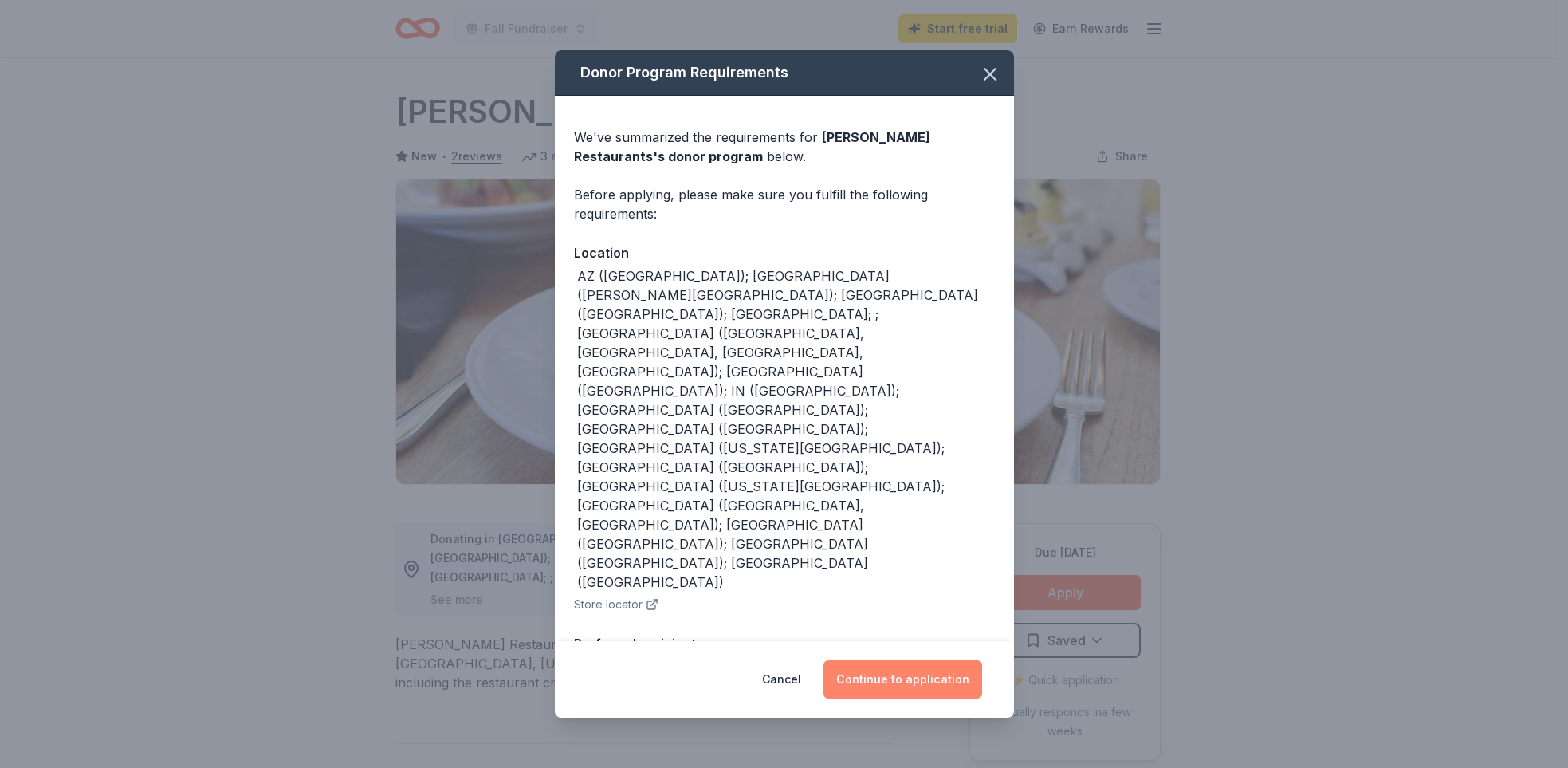
click at [919, 684] on button "Continue to application" at bounding box center [902, 679] width 158 height 38
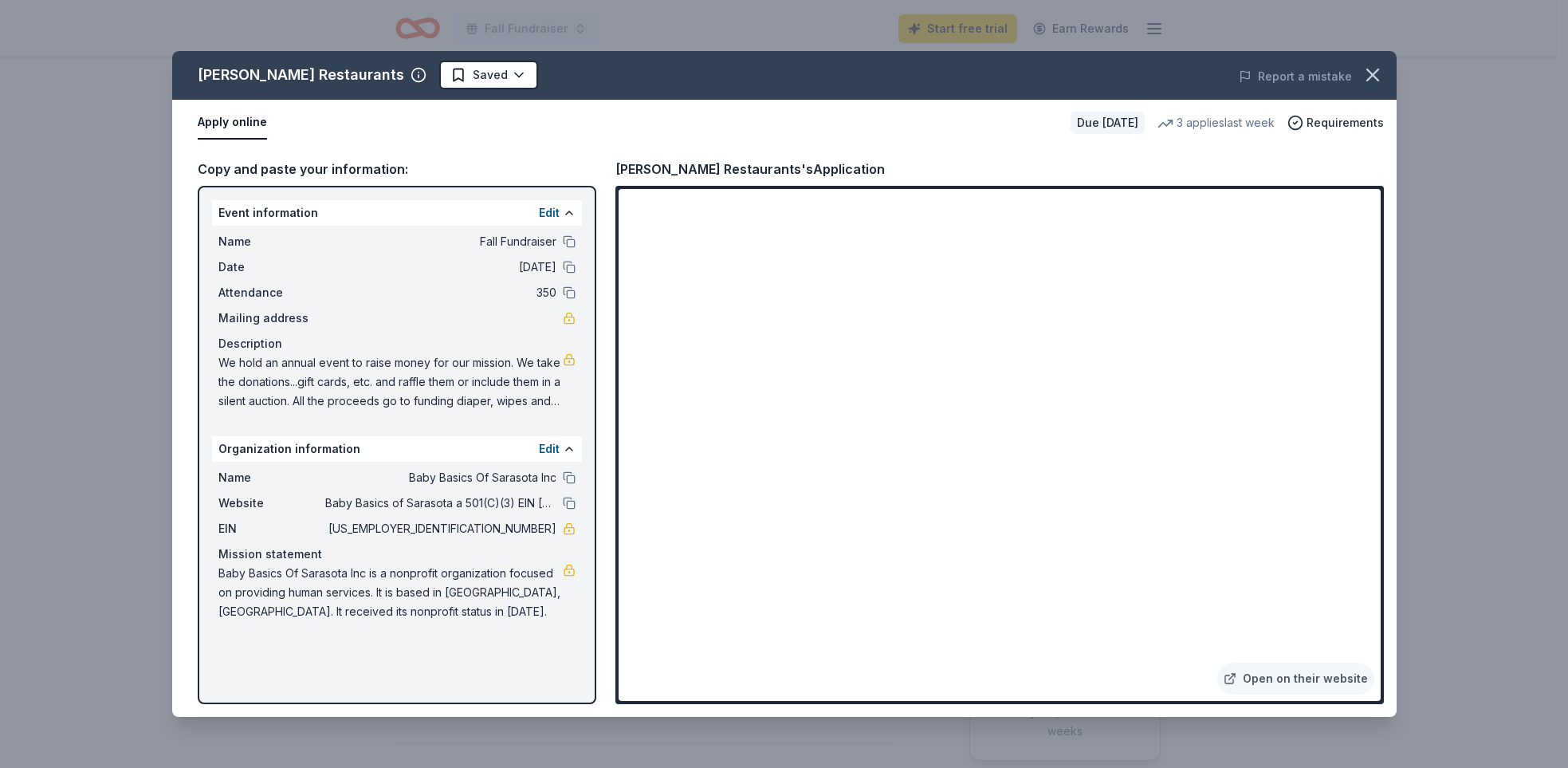
drag, startPoint x: 1381, startPoint y: 257, endPoint x: 1380, endPoint y: 485, distance: 228.0
click at [247, 175] on div "Copy and paste your information: Event information Edit Name Fall Fundraiser Da…" at bounding box center [784, 432] width 1225 height 572
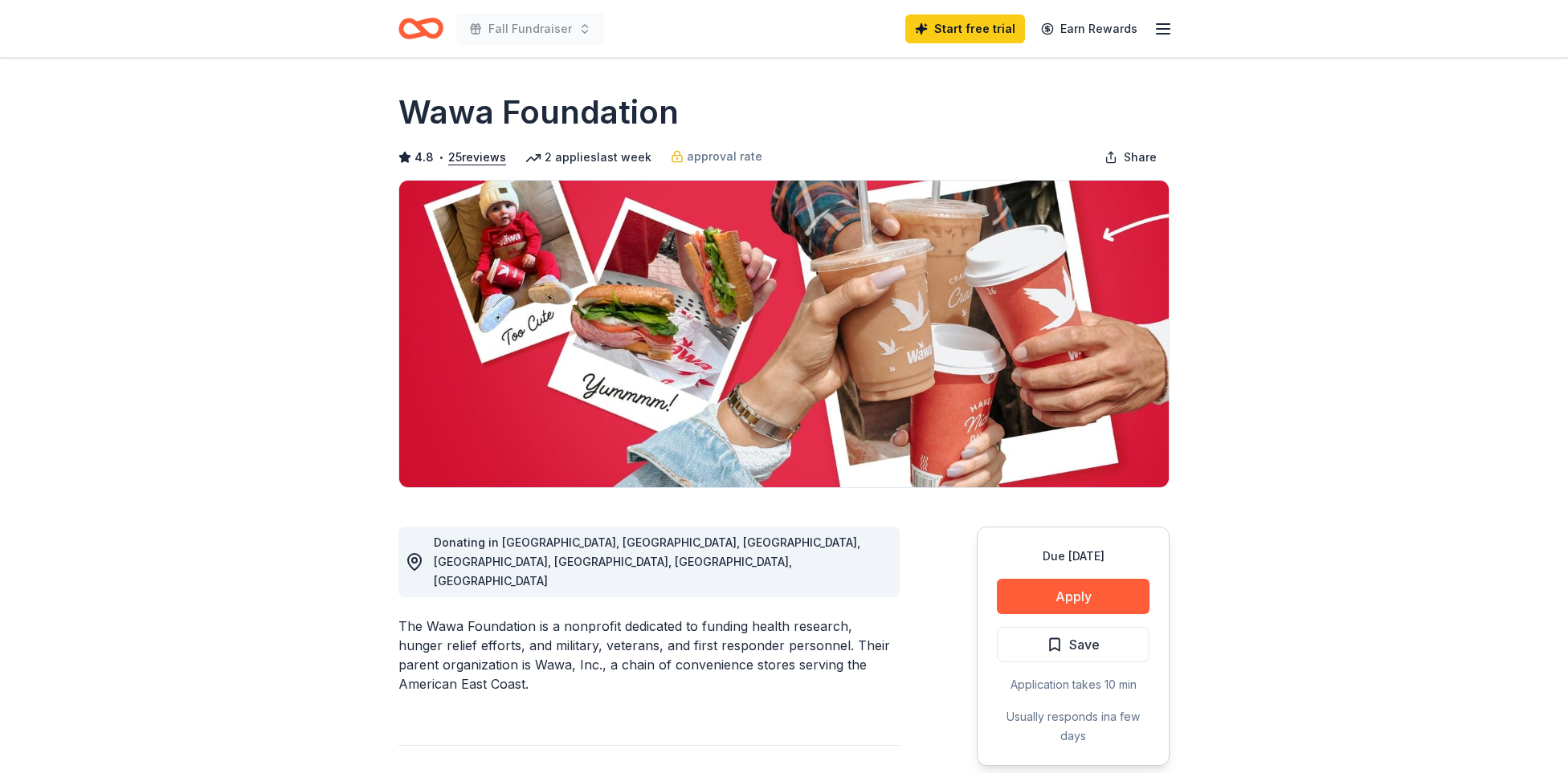
drag, startPoint x: 678, startPoint y: 115, endPoint x: 511, endPoint y: 105, distance: 167.3
click at [511, 105] on div "Wawa Foundation" at bounding box center [783, 112] width 771 height 45
click at [1081, 598] on button "Apply" at bounding box center [1073, 597] width 152 height 36
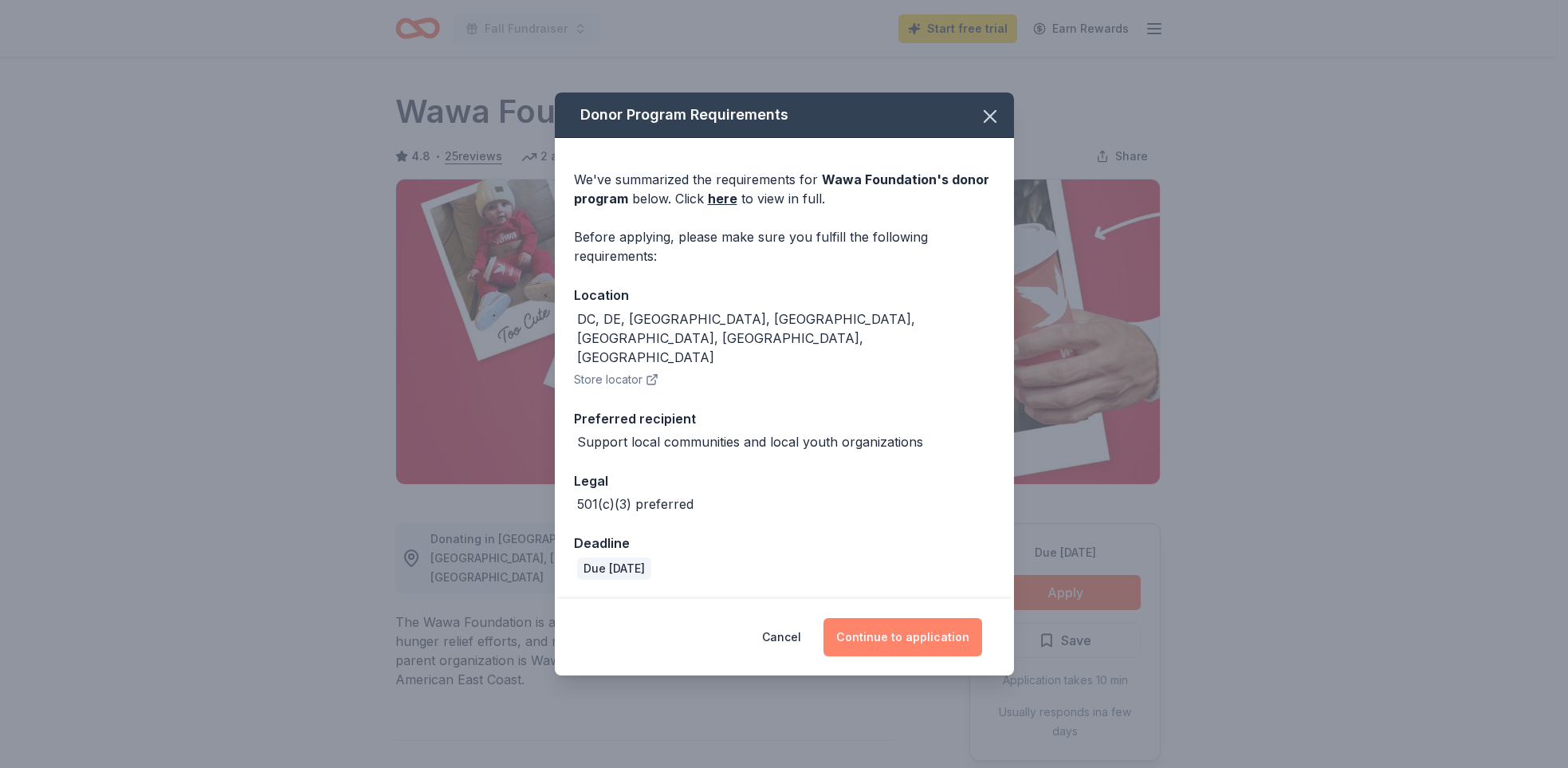
click at [896, 618] on button "Continue to application" at bounding box center [902, 637] width 158 height 38
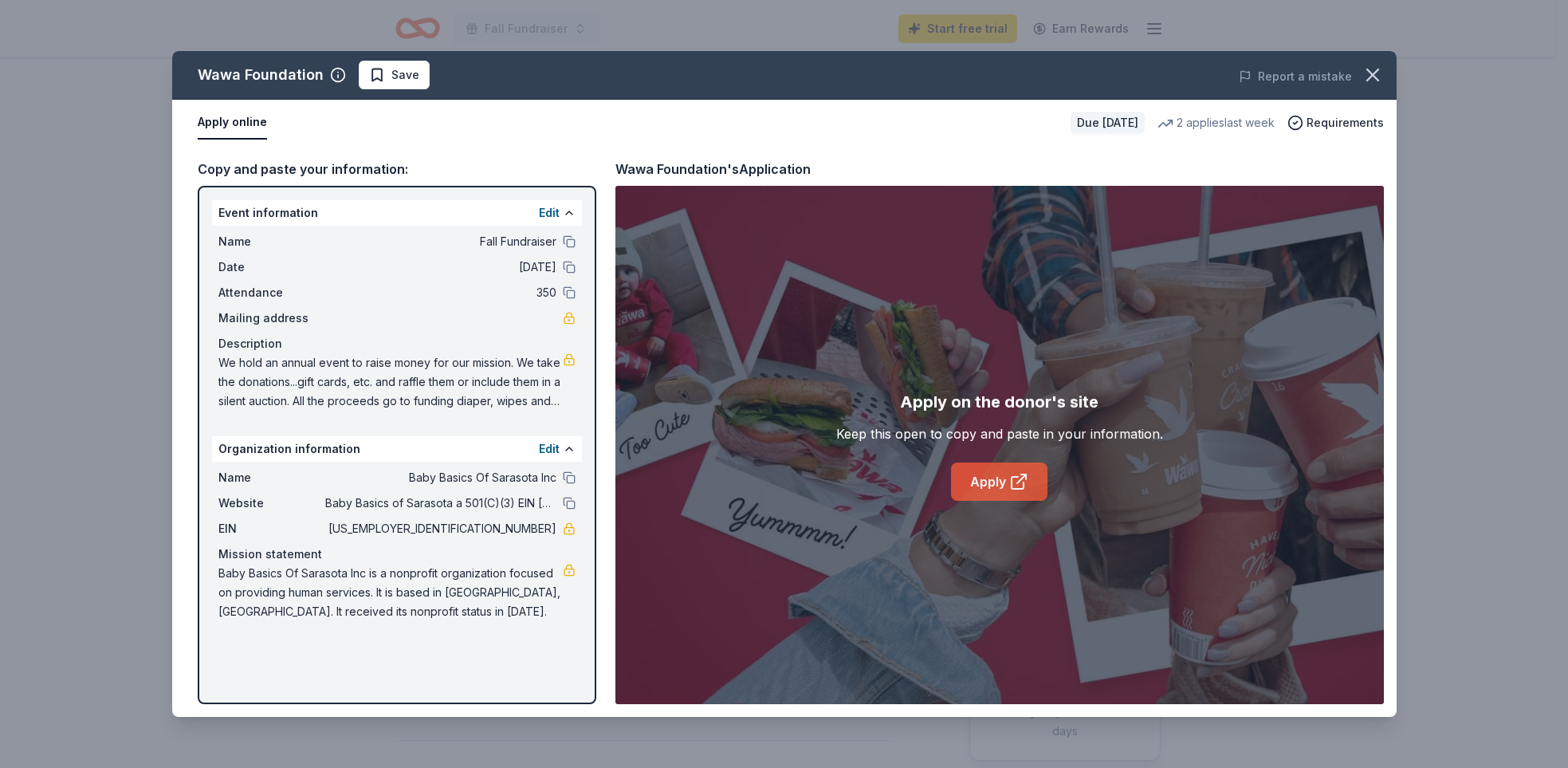
click at [999, 486] on link "Apply" at bounding box center [999, 481] width 96 height 38
click at [993, 480] on link "Apply" at bounding box center [999, 481] width 96 height 38
